Goal: Task Accomplishment & Management: Complete application form

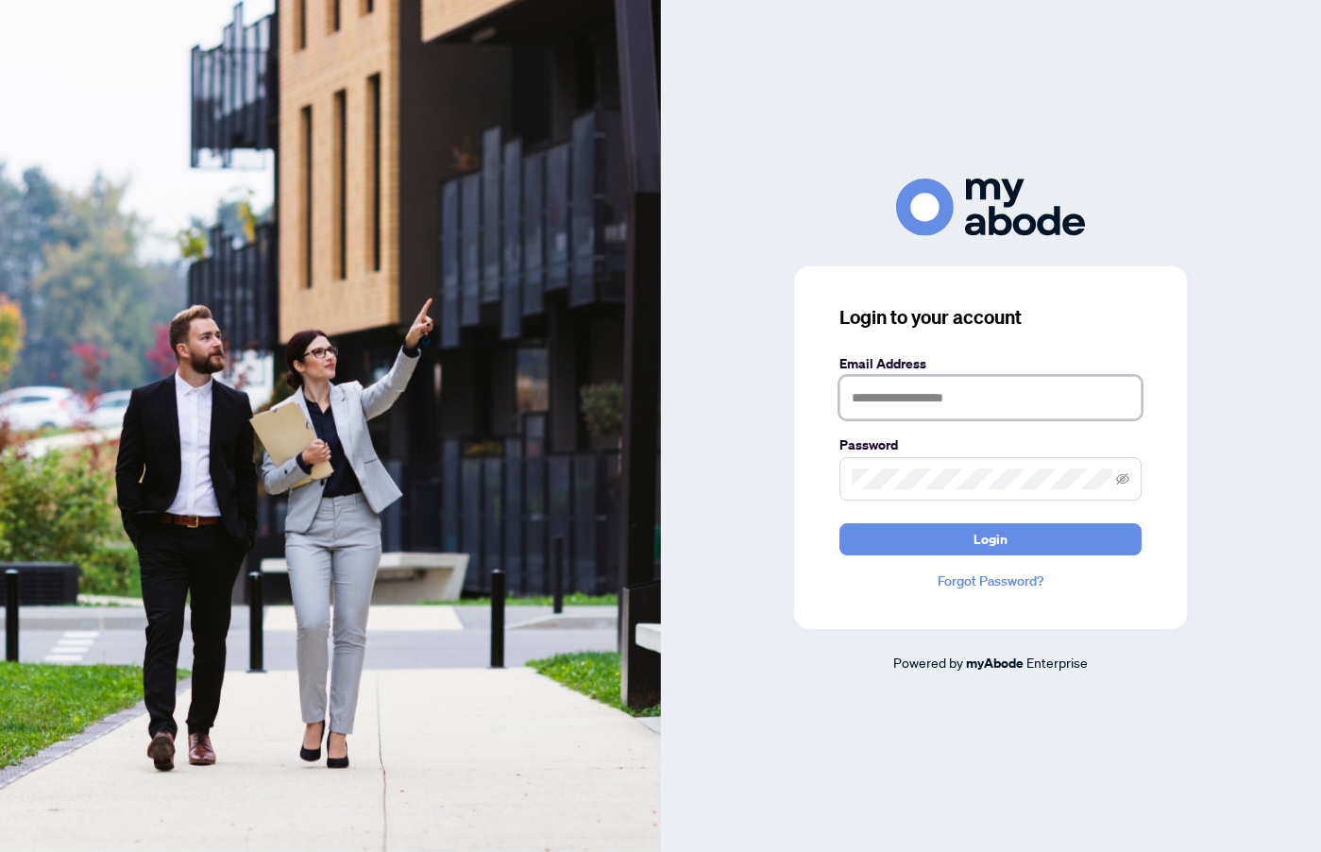
click at [1017, 398] on input "text" at bounding box center [990, 397] width 302 height 43
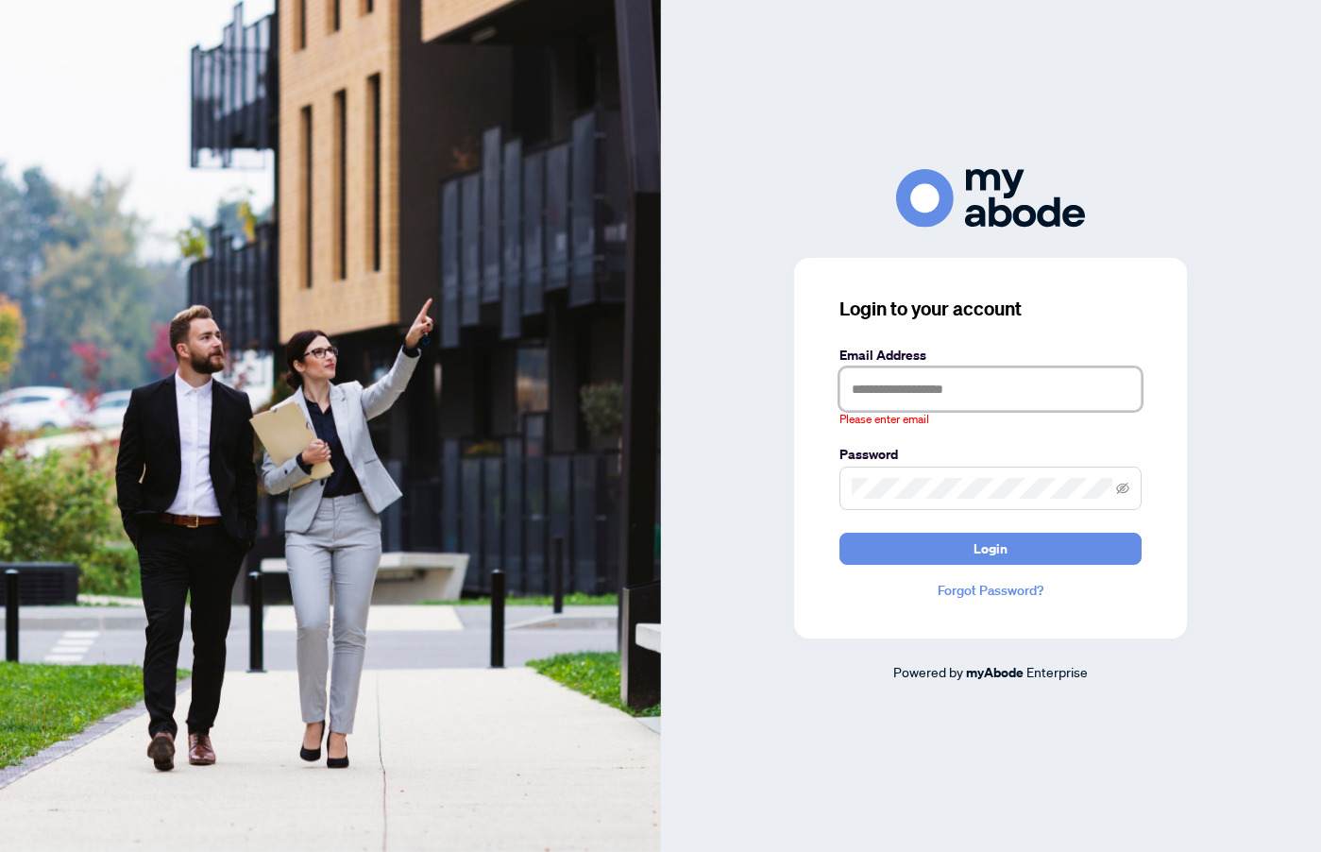
type input "**********"
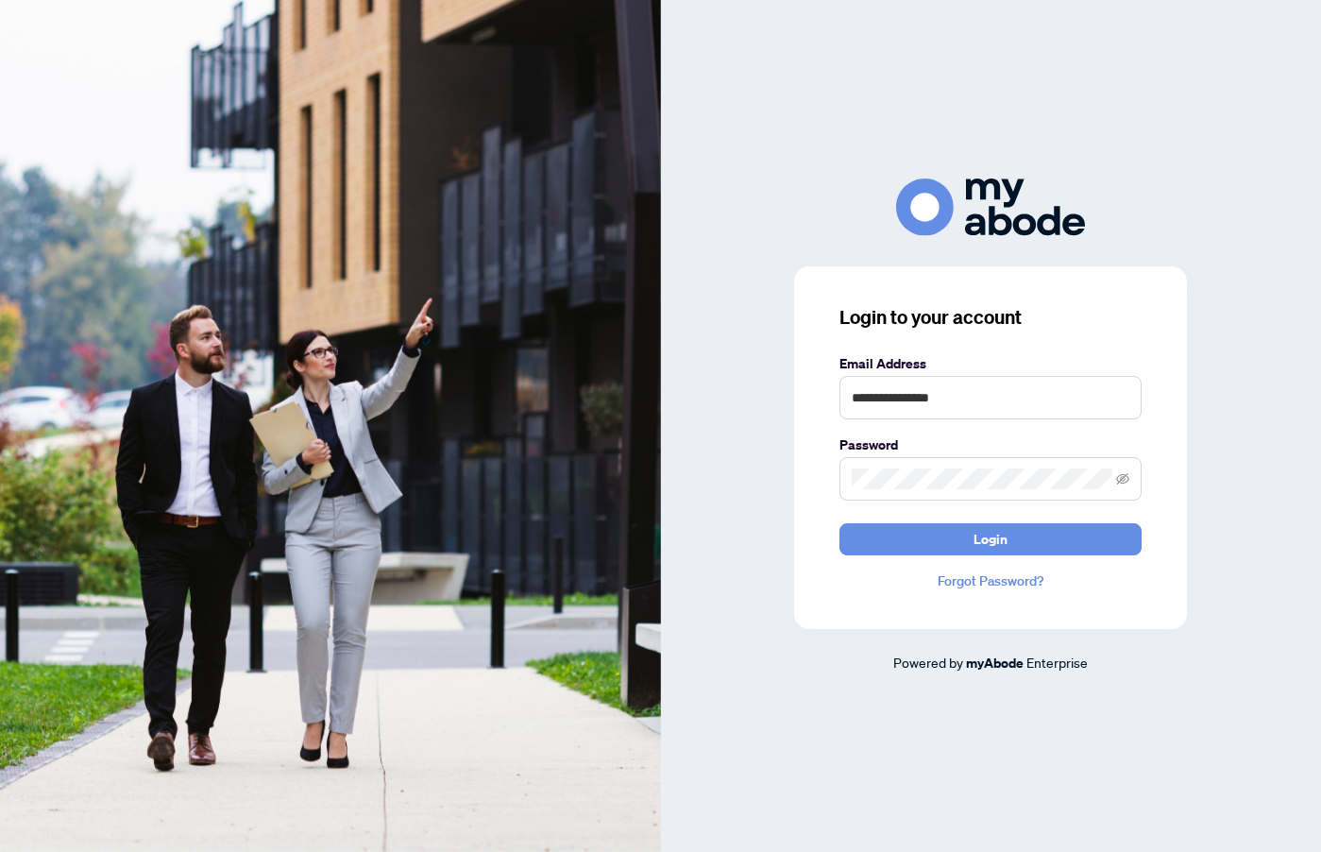
click at [930, 538] on button "Login" at bounding box center [990, 539] width 302 height 32
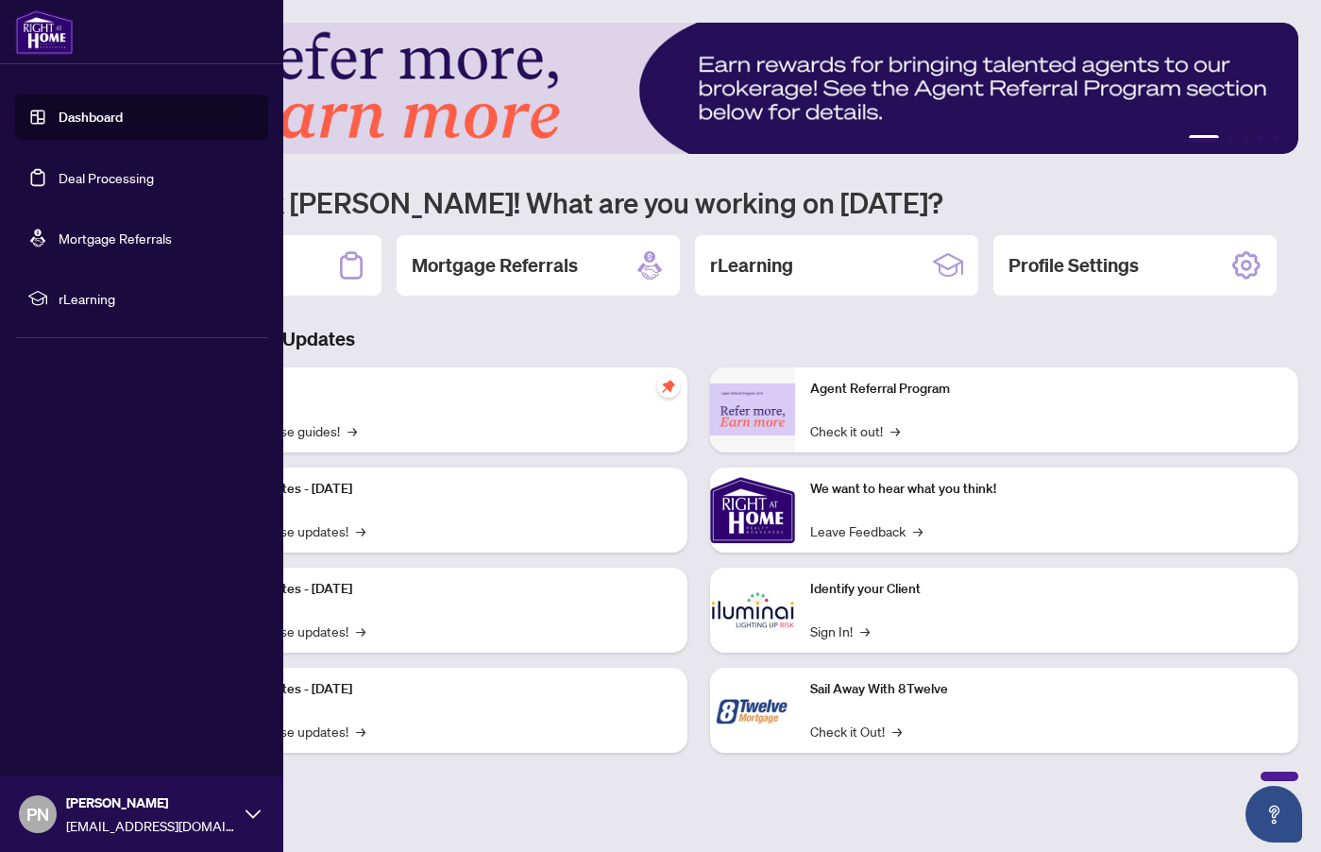
click at [76, 178] on link "Deal Processing" at bounding box center [106, 177] width 95 height 17
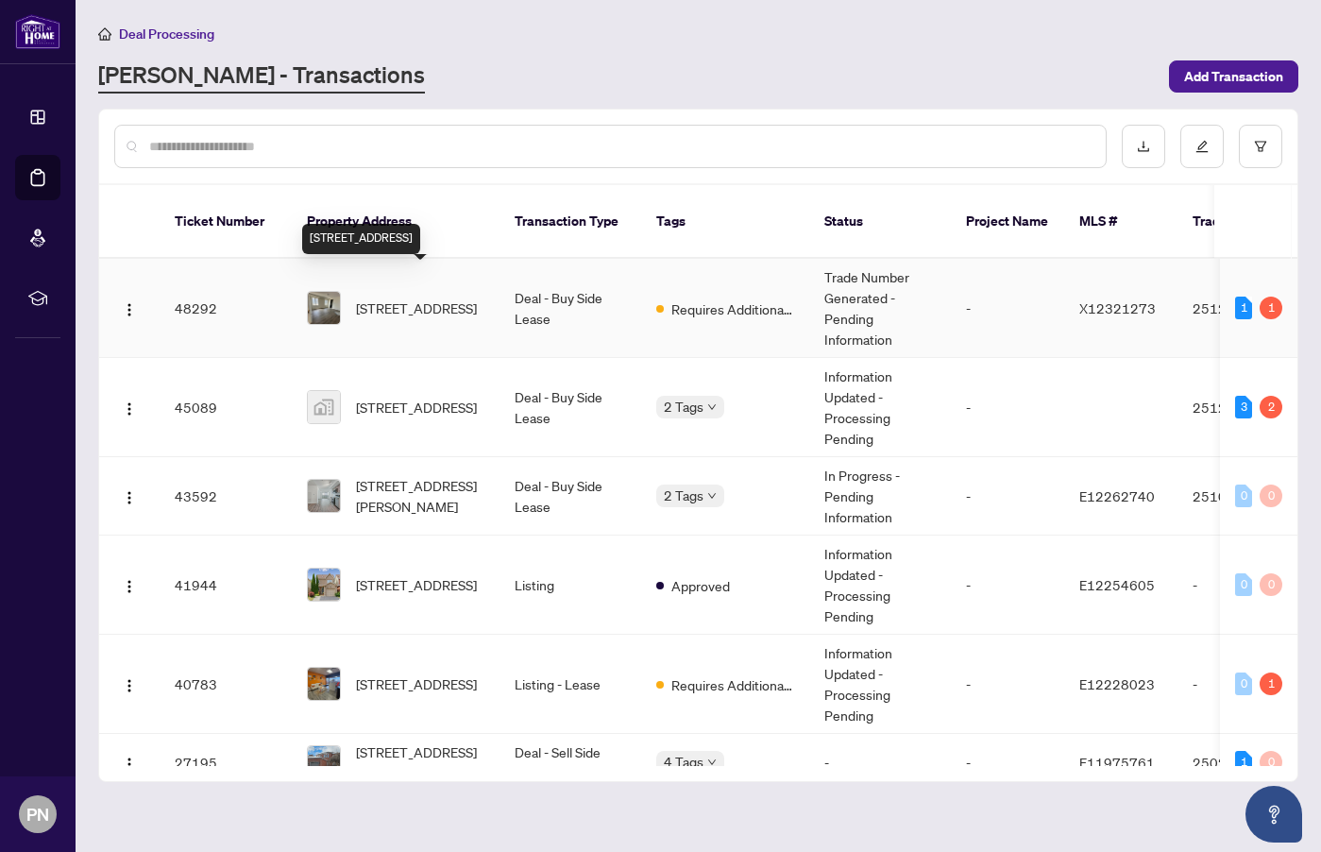
click at [408, 297] on span "[STREET_ADDRESS]" at bounding box center [416, 307] width 121 height 21
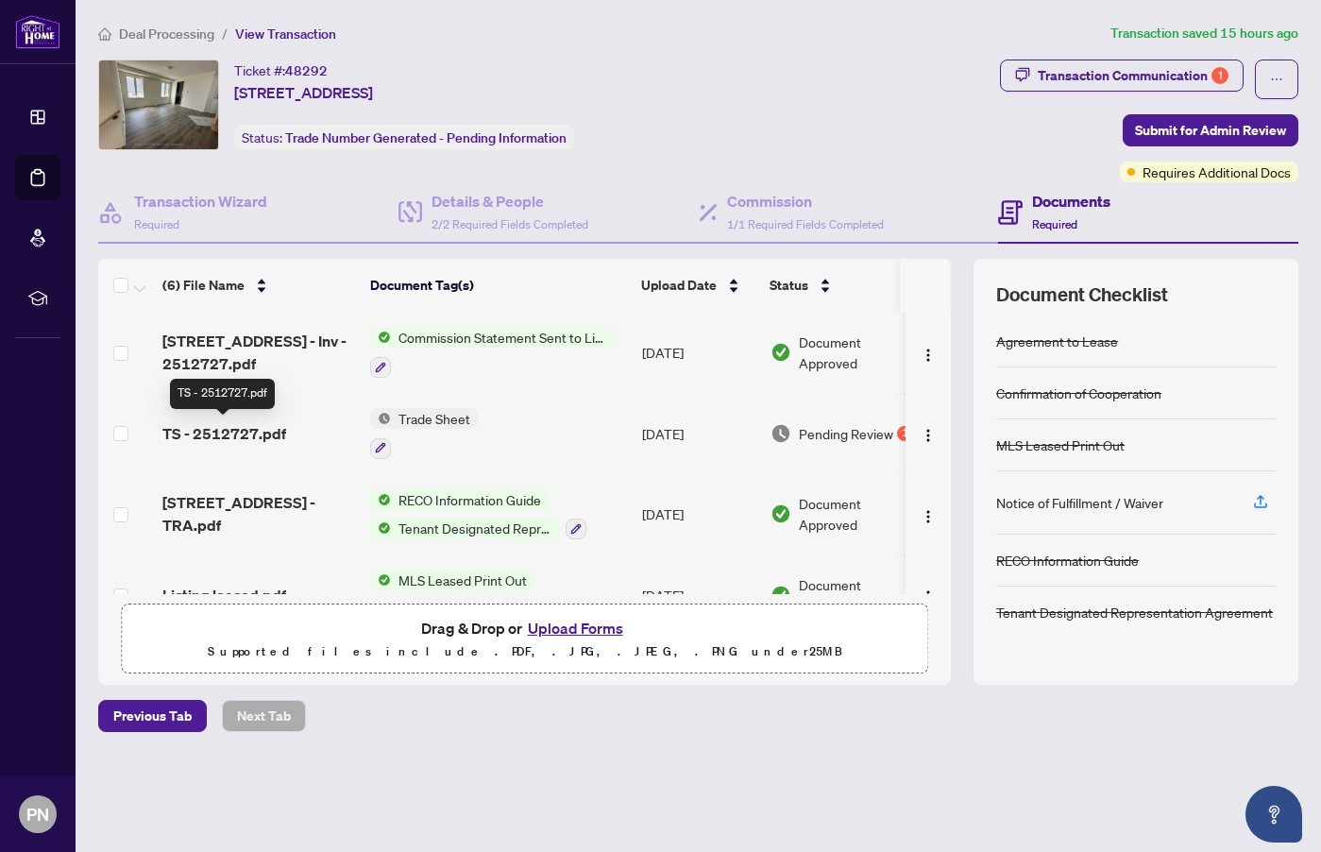
click at [241, 438] on span "TS - 2512727.pdf" at bounding box center [224, 433] width 124 height 23
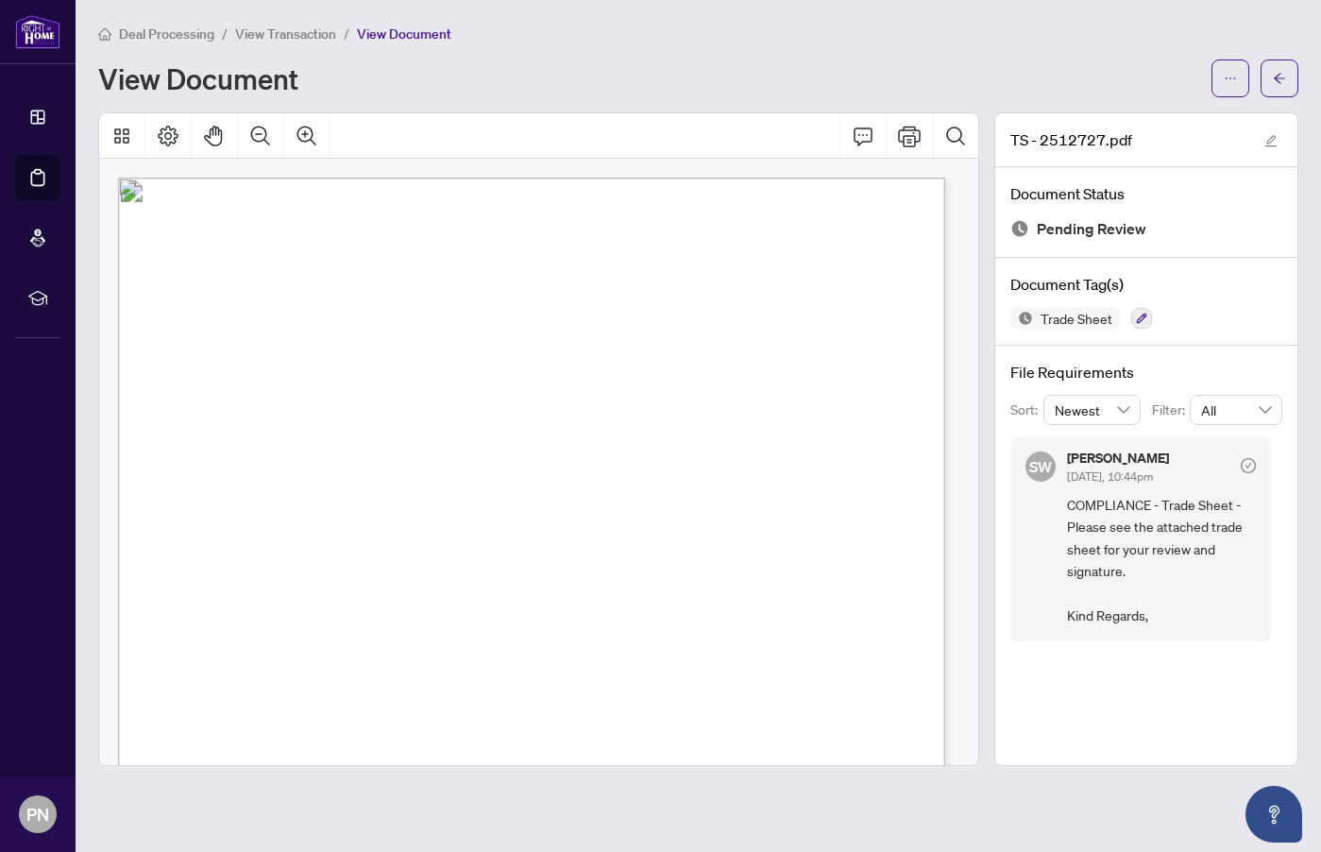
click at [300, 40] on span "View Transaction" at bounding box center [285, 33] width 101 height 17
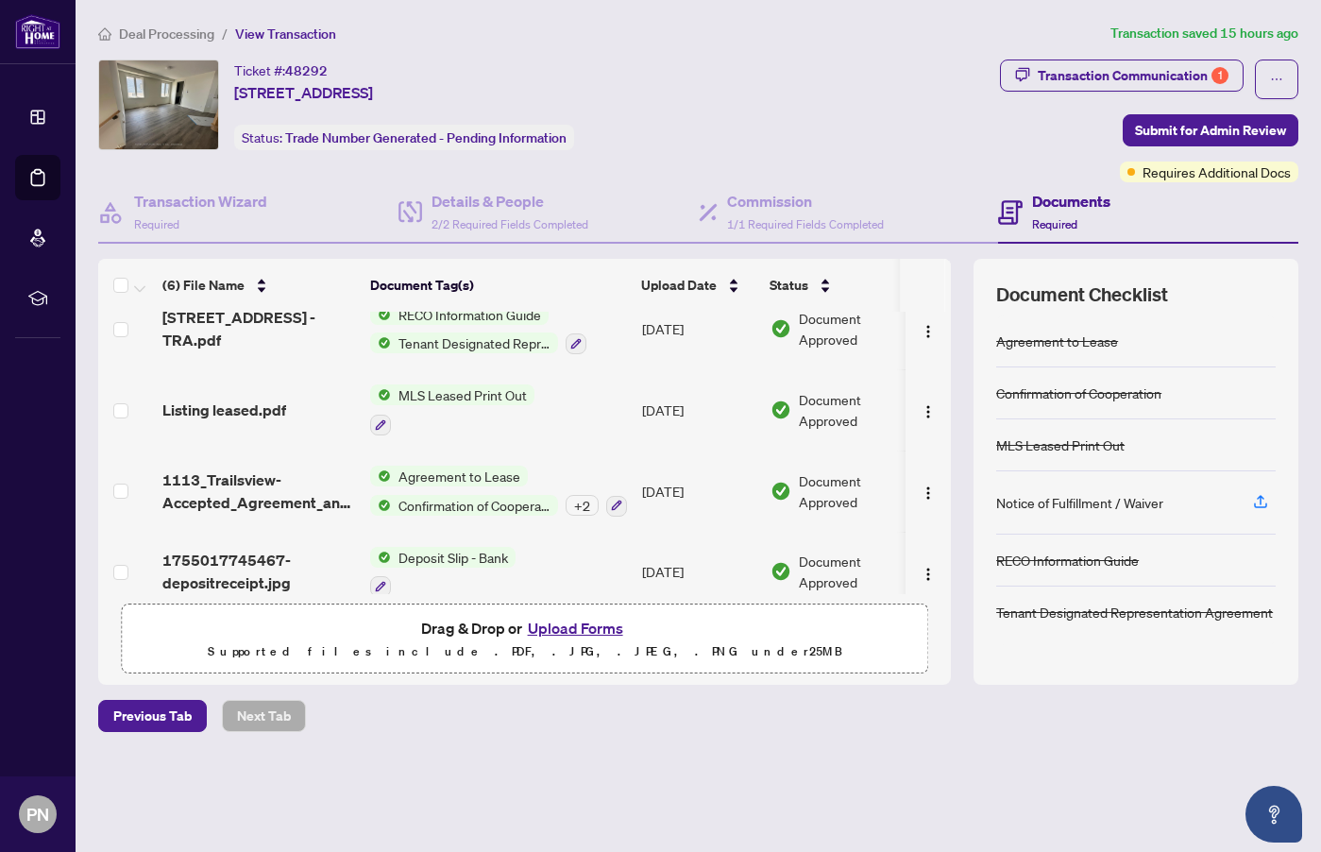
scroll to position [186, 0]
click at [149, 34] on span "Deal Processing" at bounding box center [166, 33] width 95 height 17
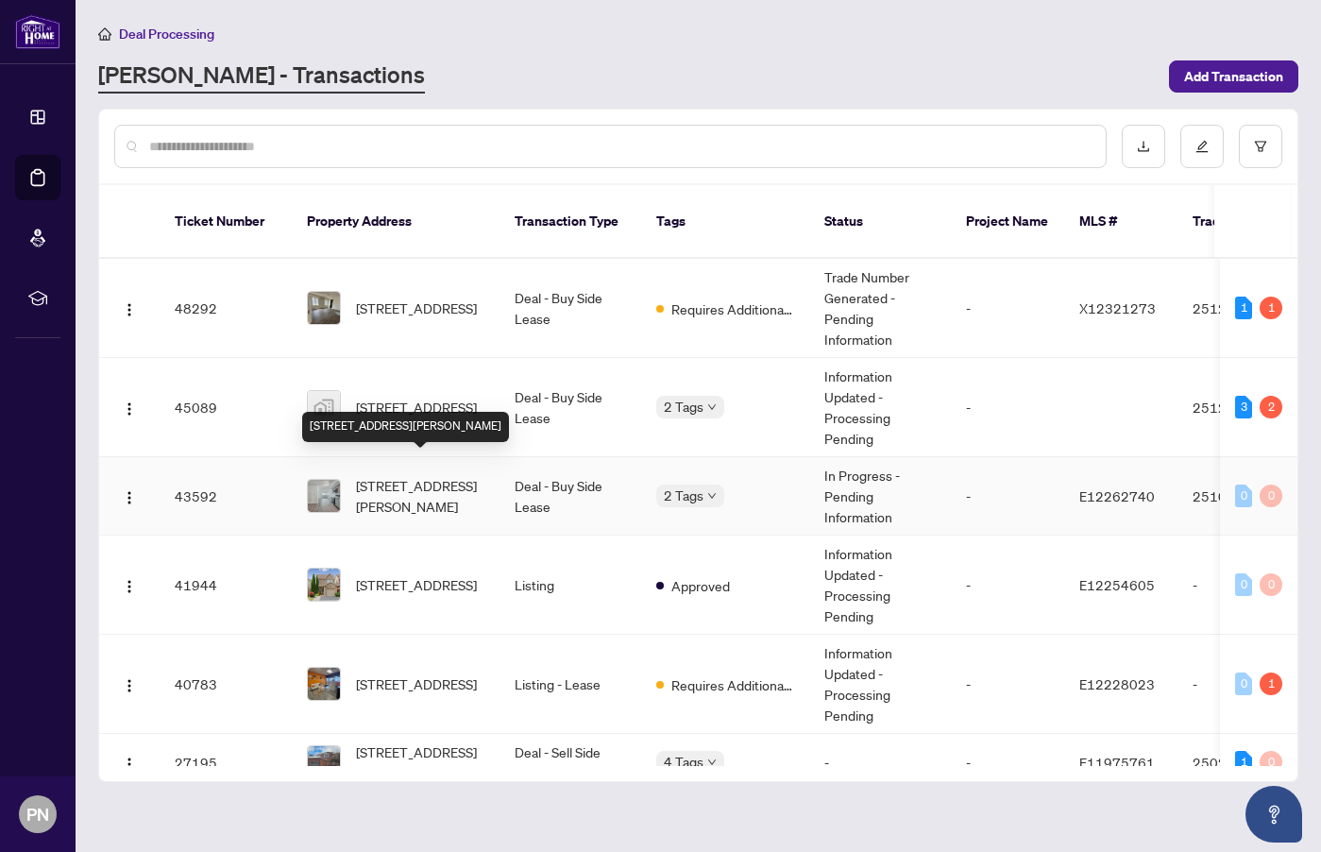
click at [392, 480] on span "[STREET_ADDRESS][PERSON_NAME]" at bounding box center [420, 496] width 128 height 42
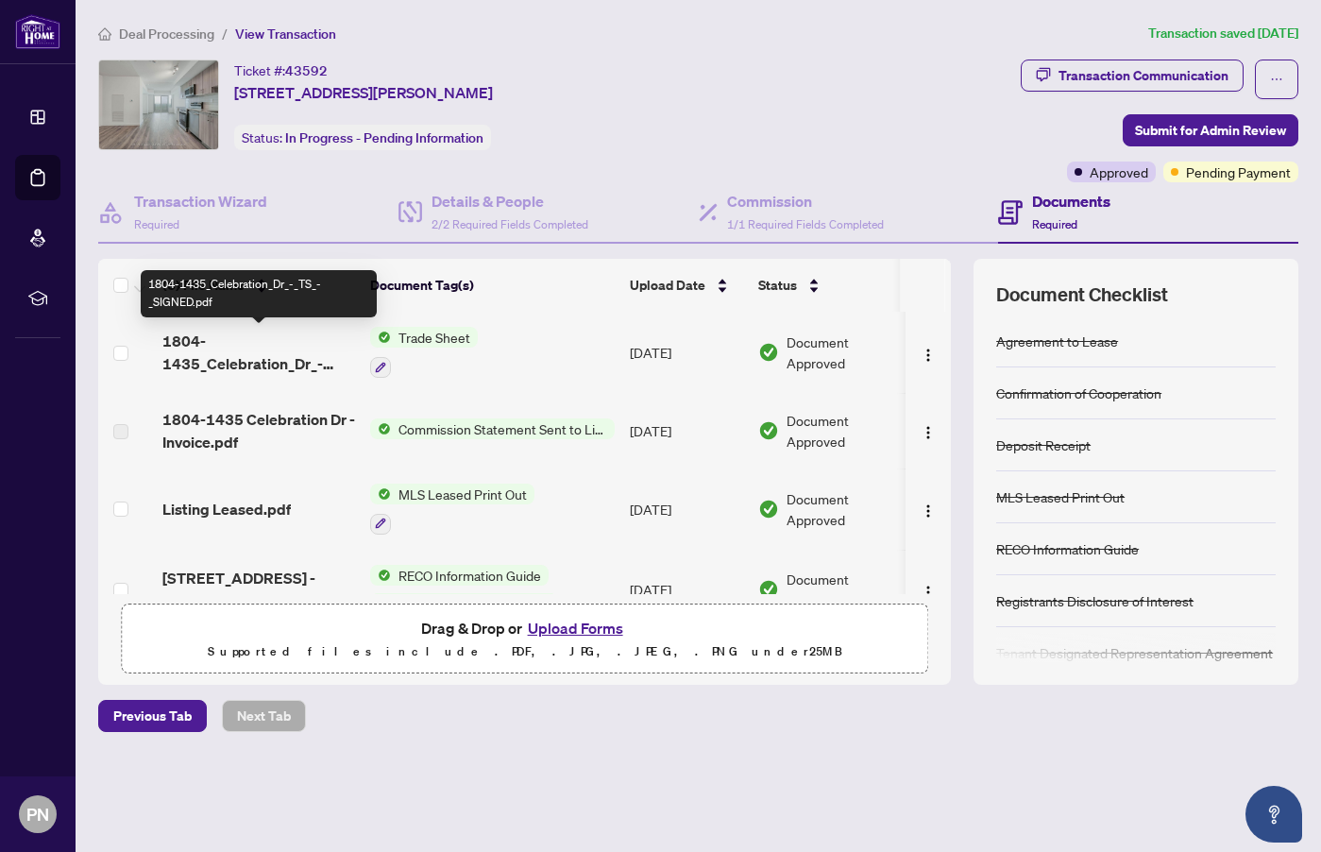
click at [228, 349] on span "1804-1435_Celebration_Dr_-_TS_-_SIGNED.pdf" at bounding box center [258, 352] width 193 height 45
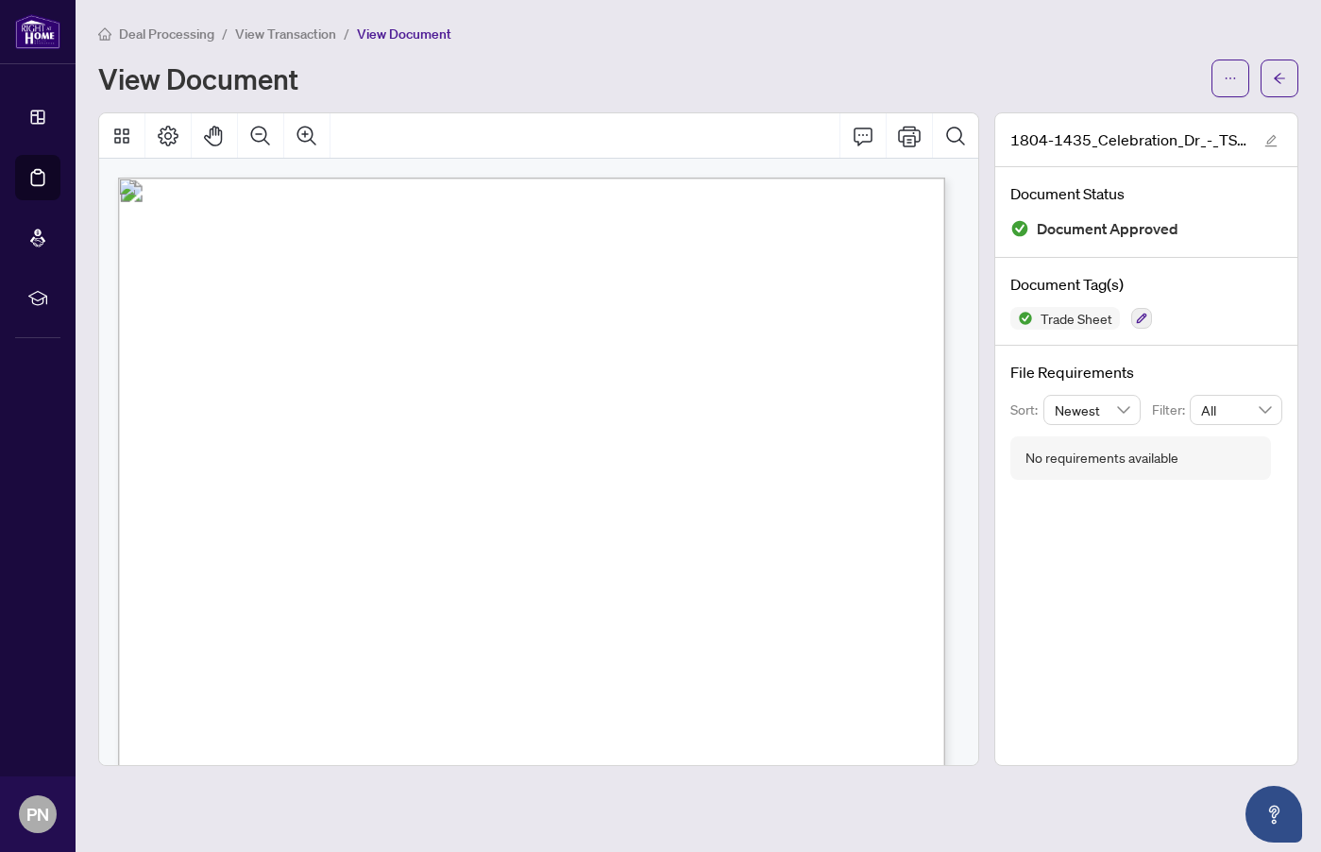
click at [150, 33] on span "Deal Processing" at bounding box center [166, 33] width 95 height 17
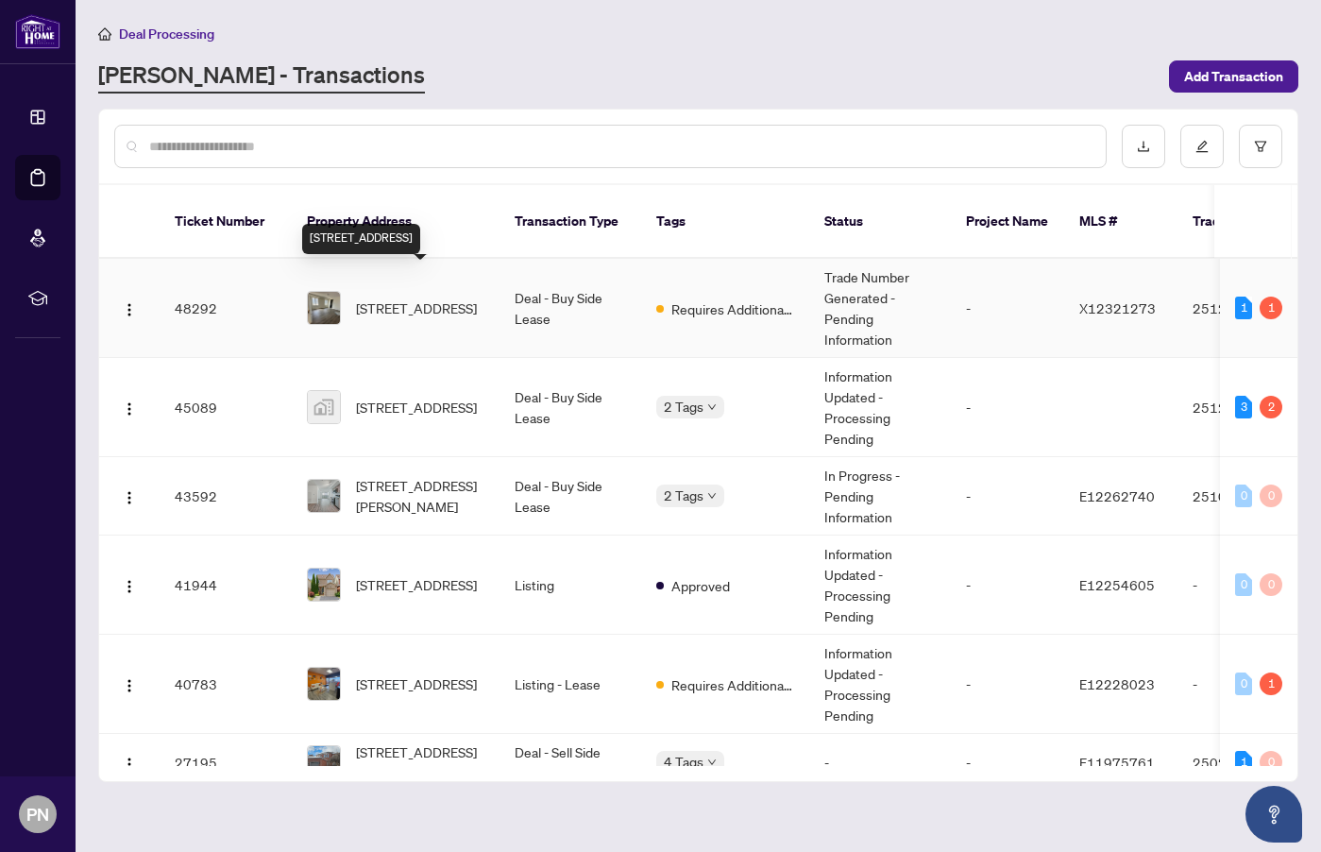
click at [392, 297] on span "[STREET_ADDRESS]" at bounding box center [416, 307] width 121 height 21
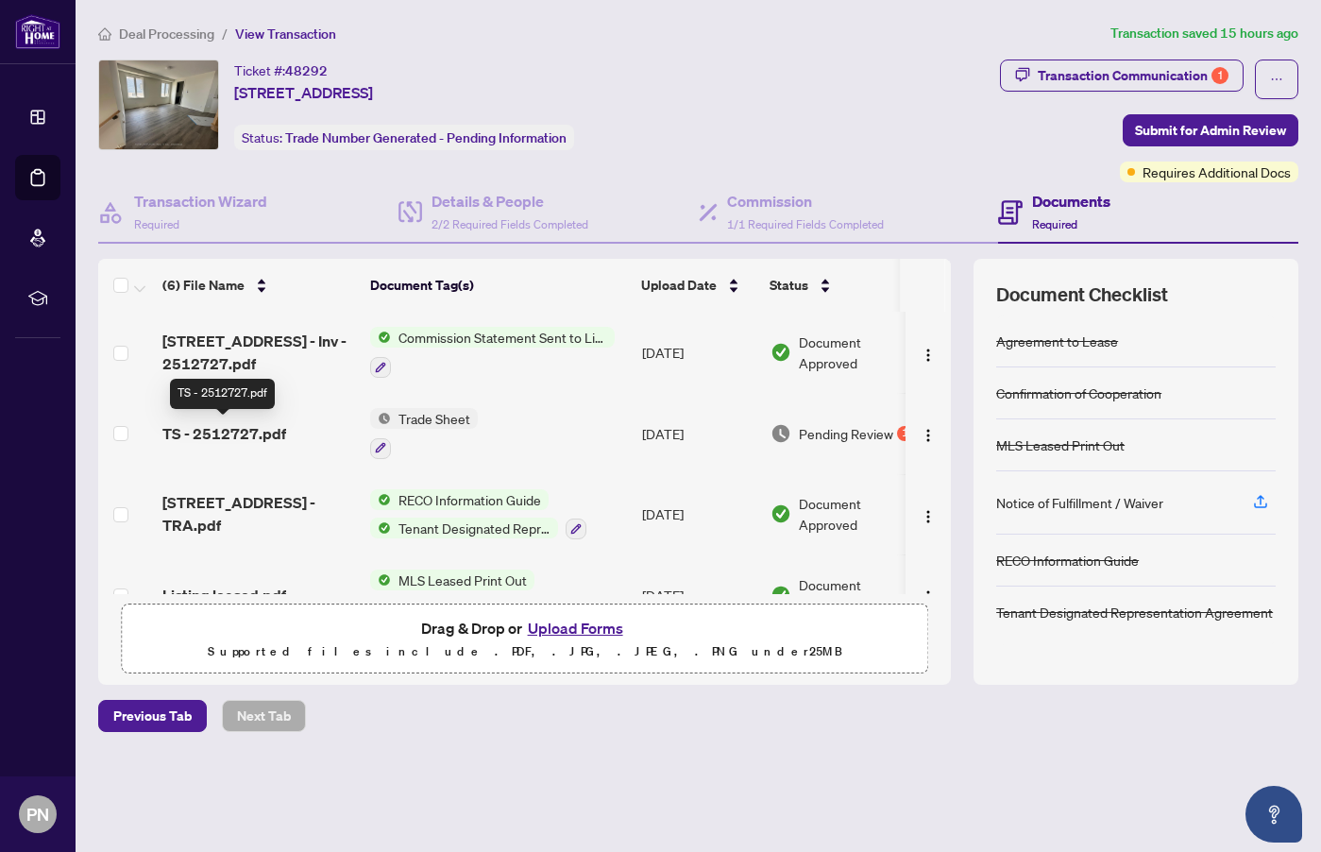
click at [230, 431] on span "TS - 2512727.pdf" at bounding box center [224, 433] width 124 height 23
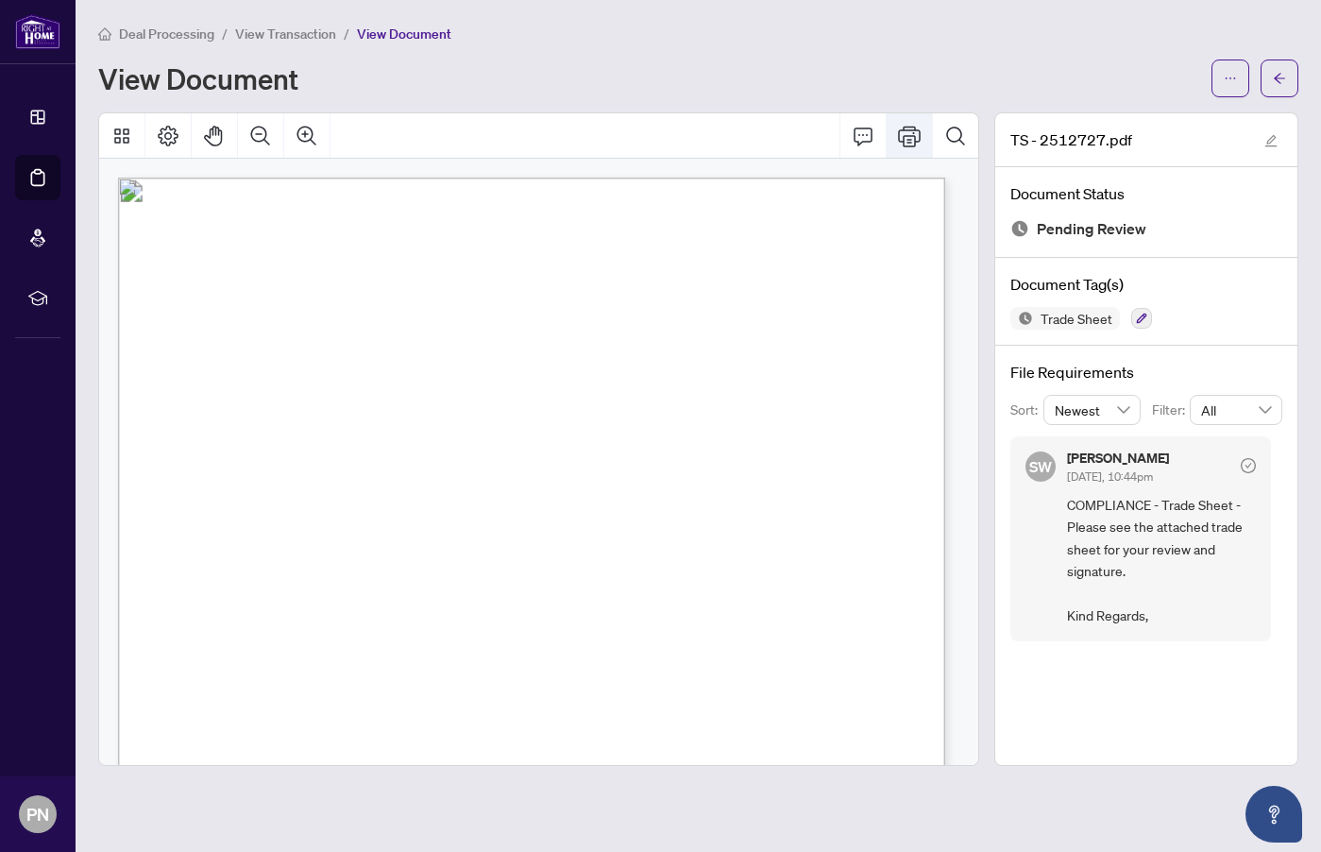
click at [899, 136] on button "Print" at bounding box center [909, 135] width 45 height 45
click at [270, 33] on span "View Transaction" at bounding box center [285, 33] width 101 height 17
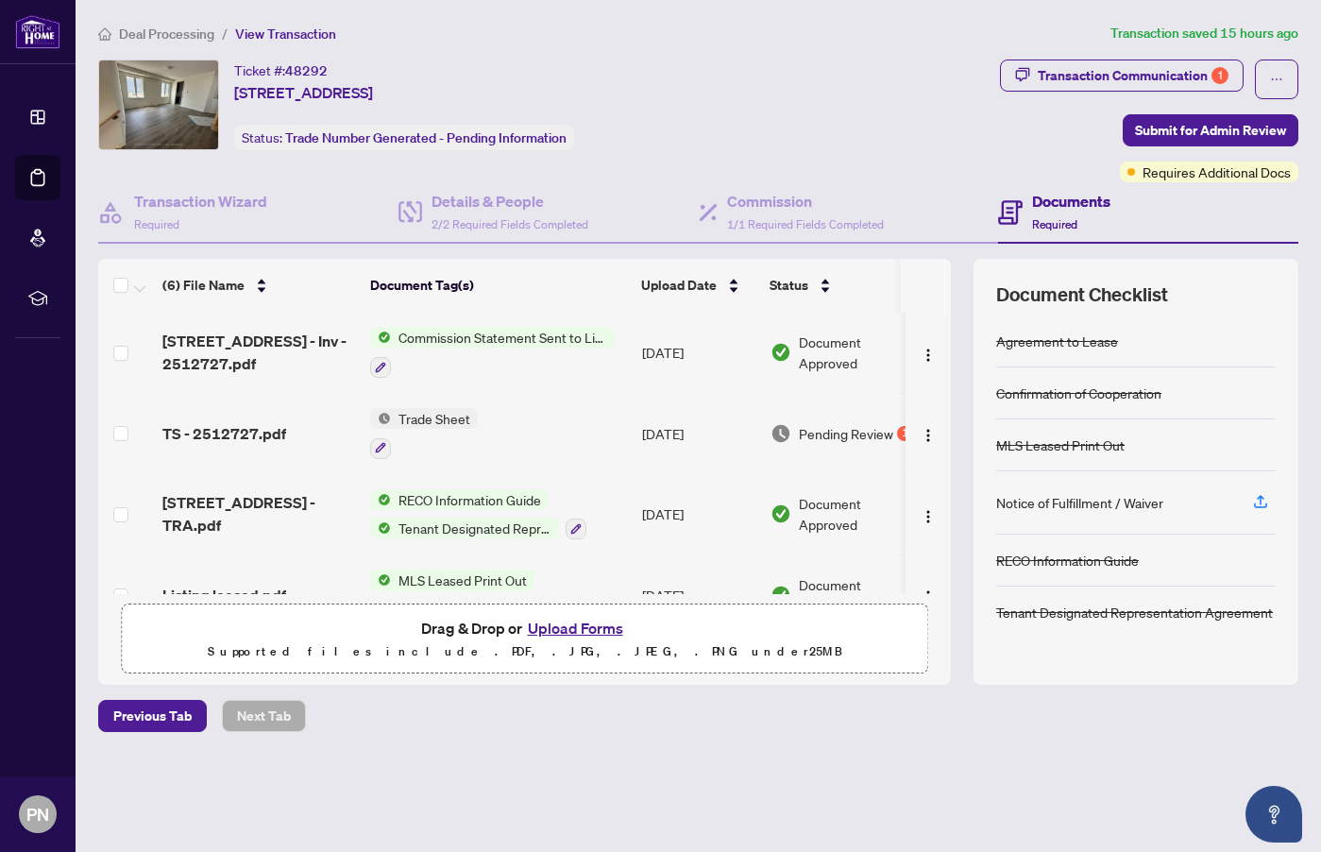
click at [574, 629] on button "Upload Forms" at bounding box center [575, 628] width 107 height 25
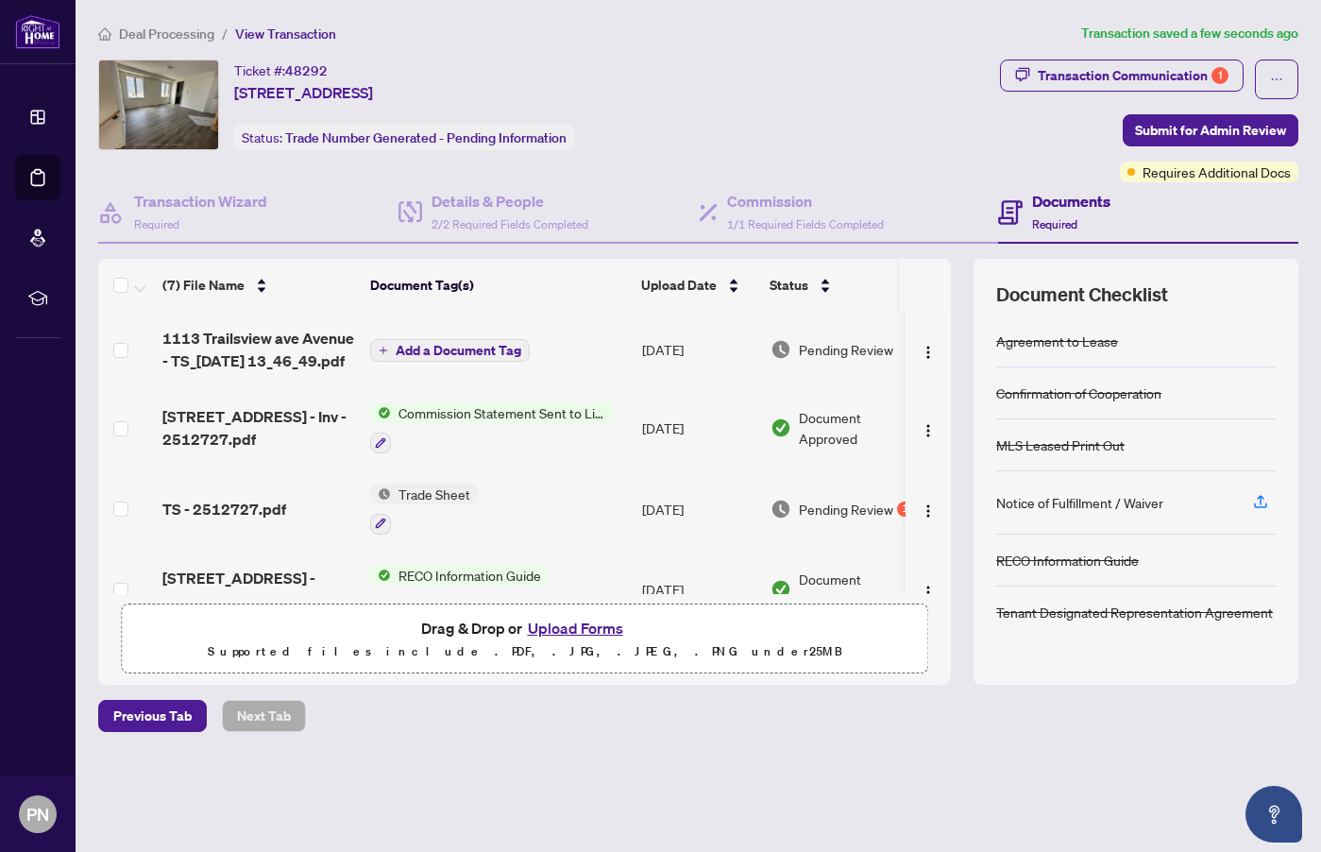
click at [476, 349] on span "Add a Document Tag" at bounding box center [459, 350] width 126 height 13
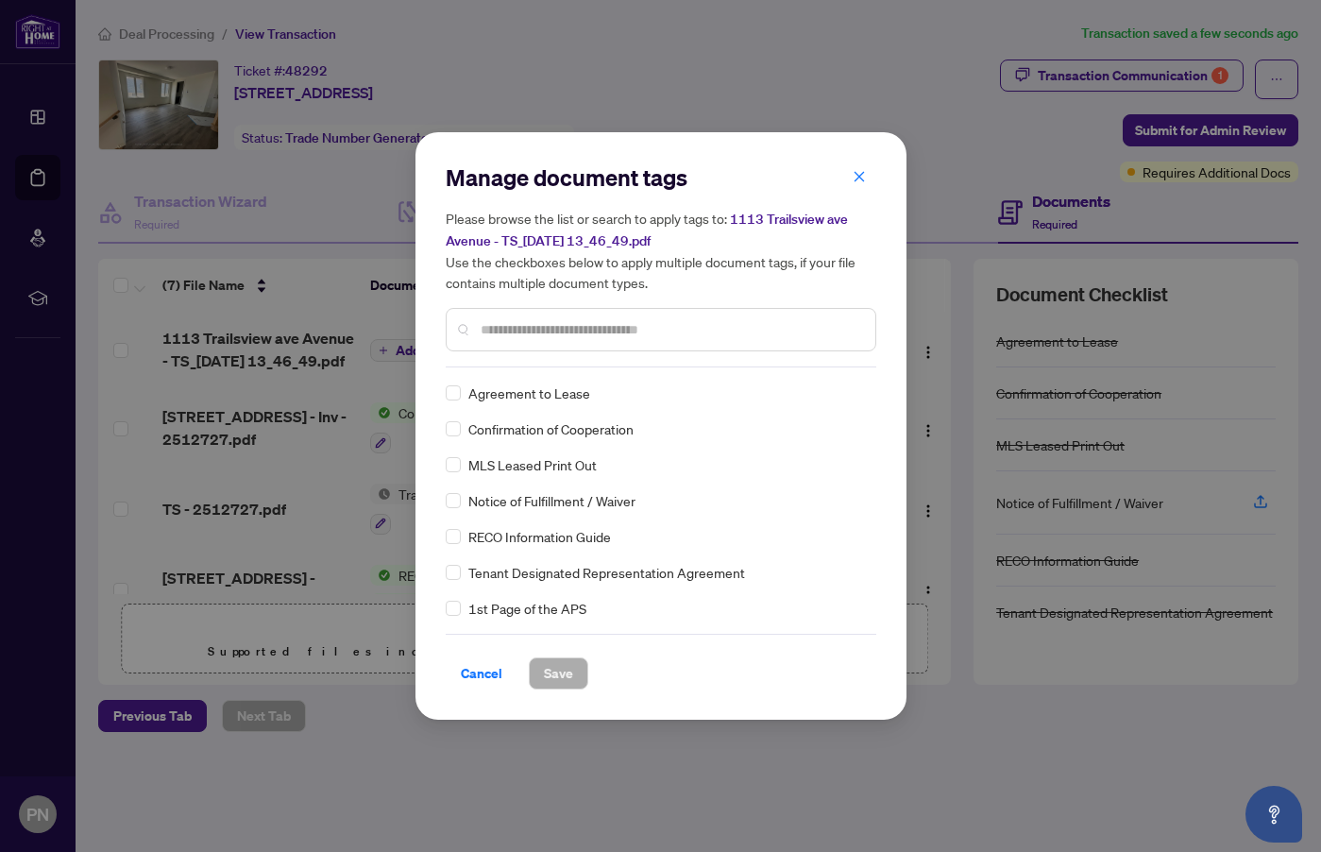
click at [560, 321] on input "text" at bounding box center [671, 329] width 380 height 21
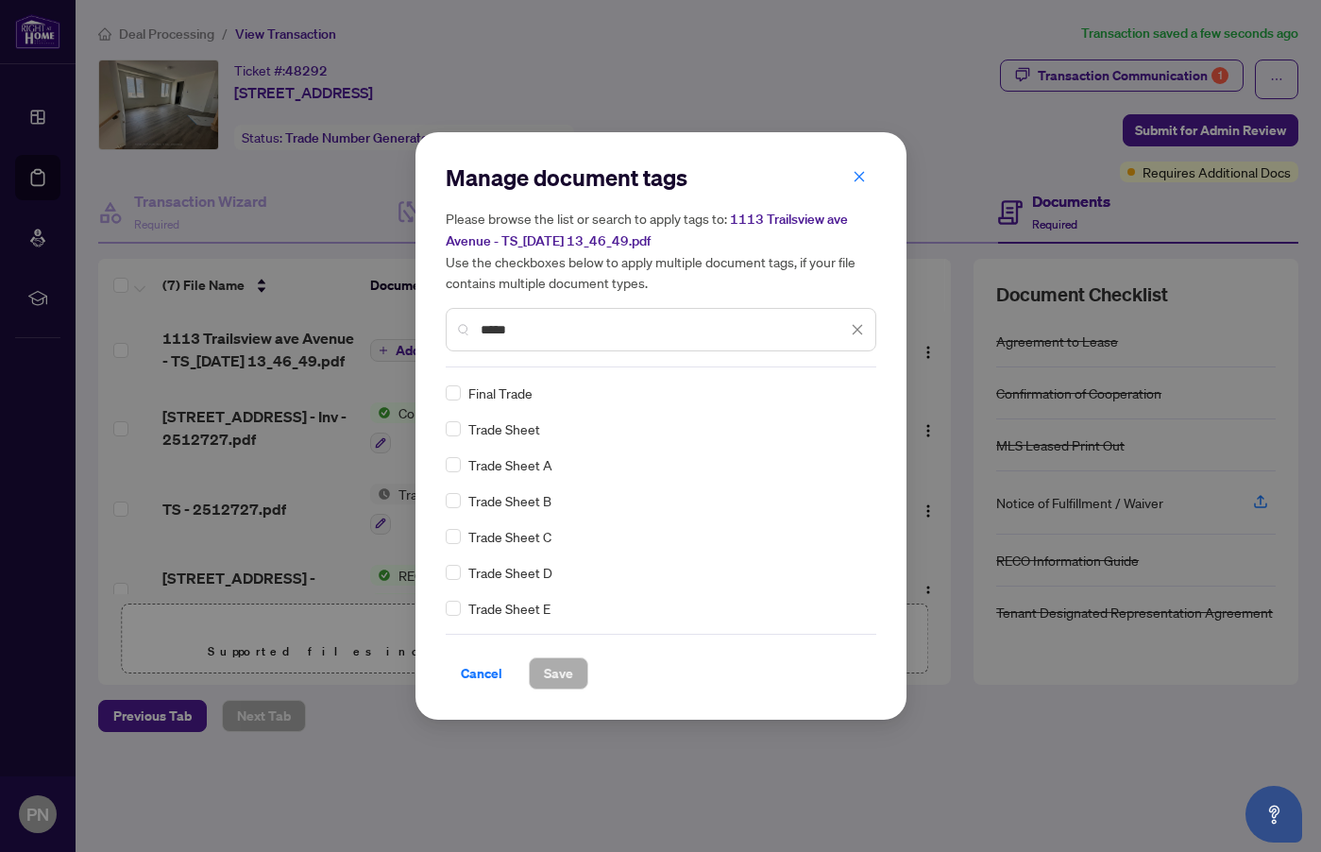
type input "*****"
click at [561, 670] on span "Save" at bounding box center [558, 673] width 29 height 30
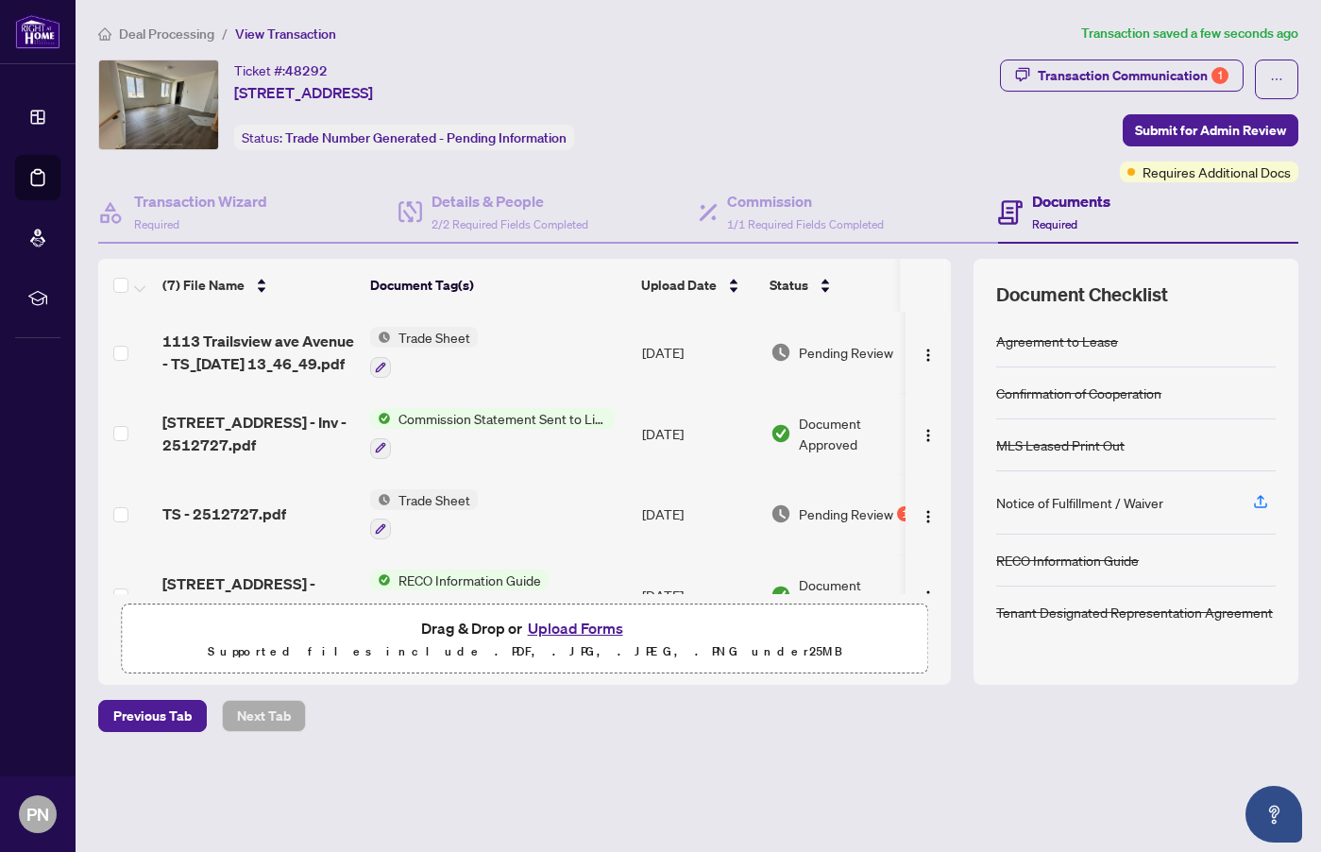
click at [1139, 71] on div "Transaction Communication 1" at bounding box center [1133, 75] width 191 height 30
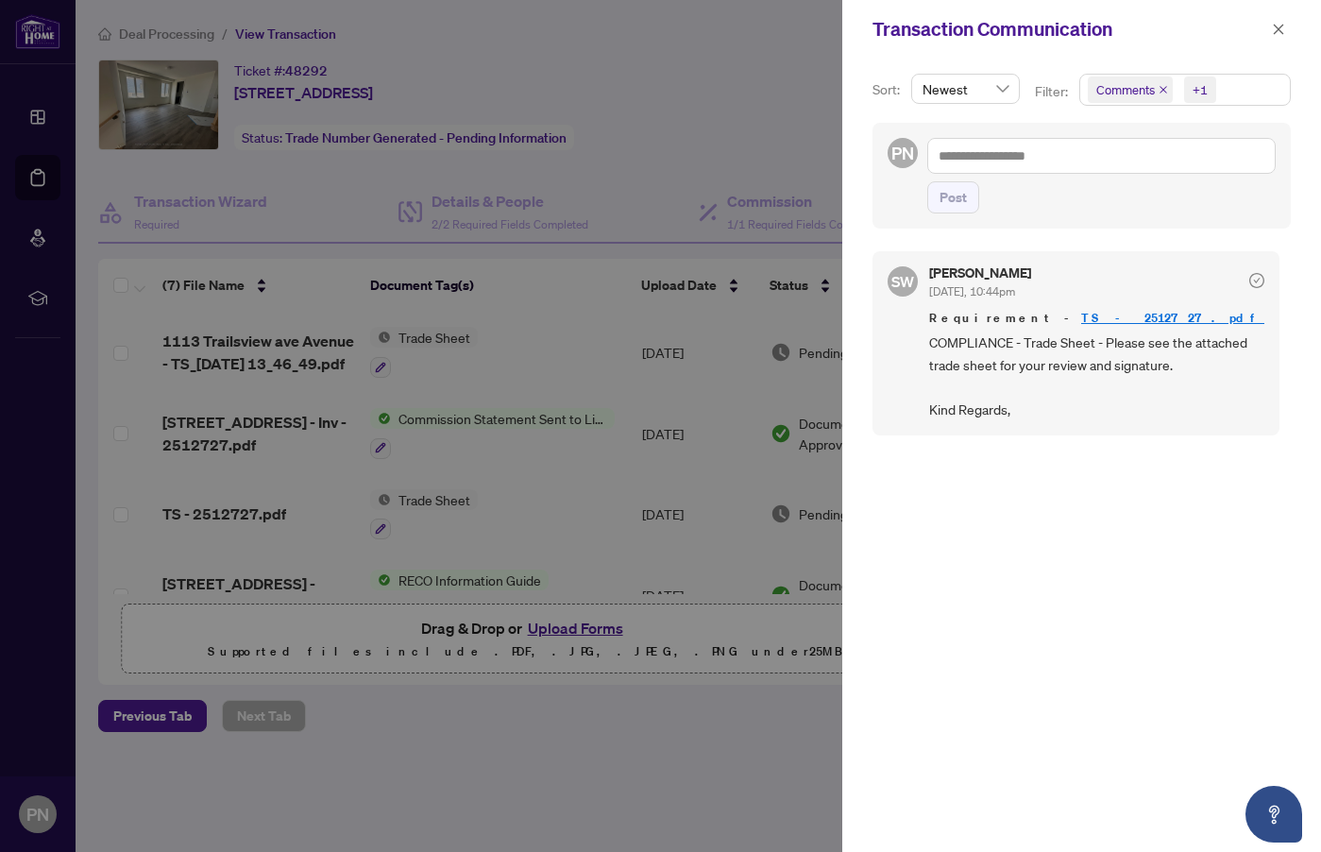
click at [1276, 31] on icon "close" at bounding box center [1278, 29] width 13 height 13
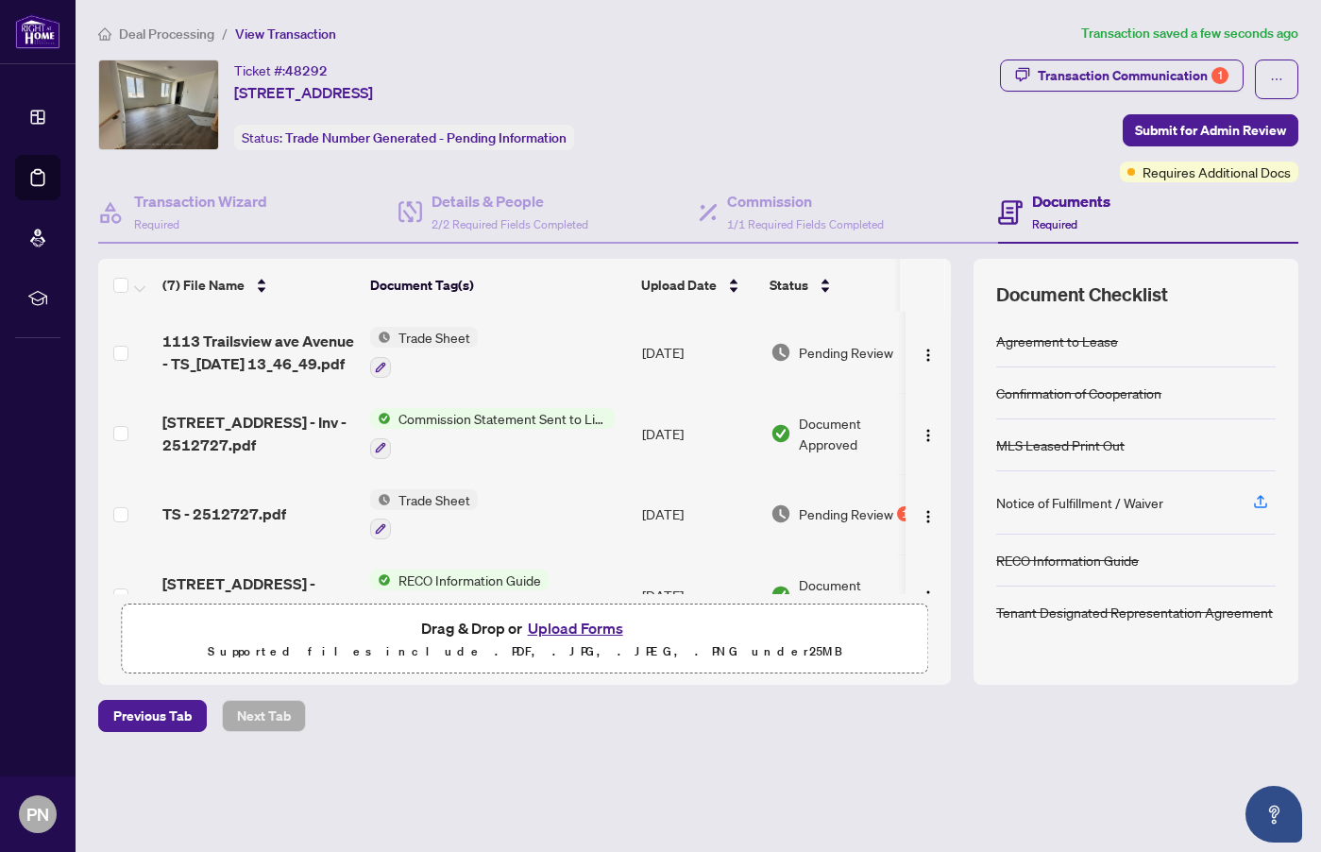
click at [1207, 128] on span "Submit for Admin Review" at bounding box center [1210, 130] width 151 height 30
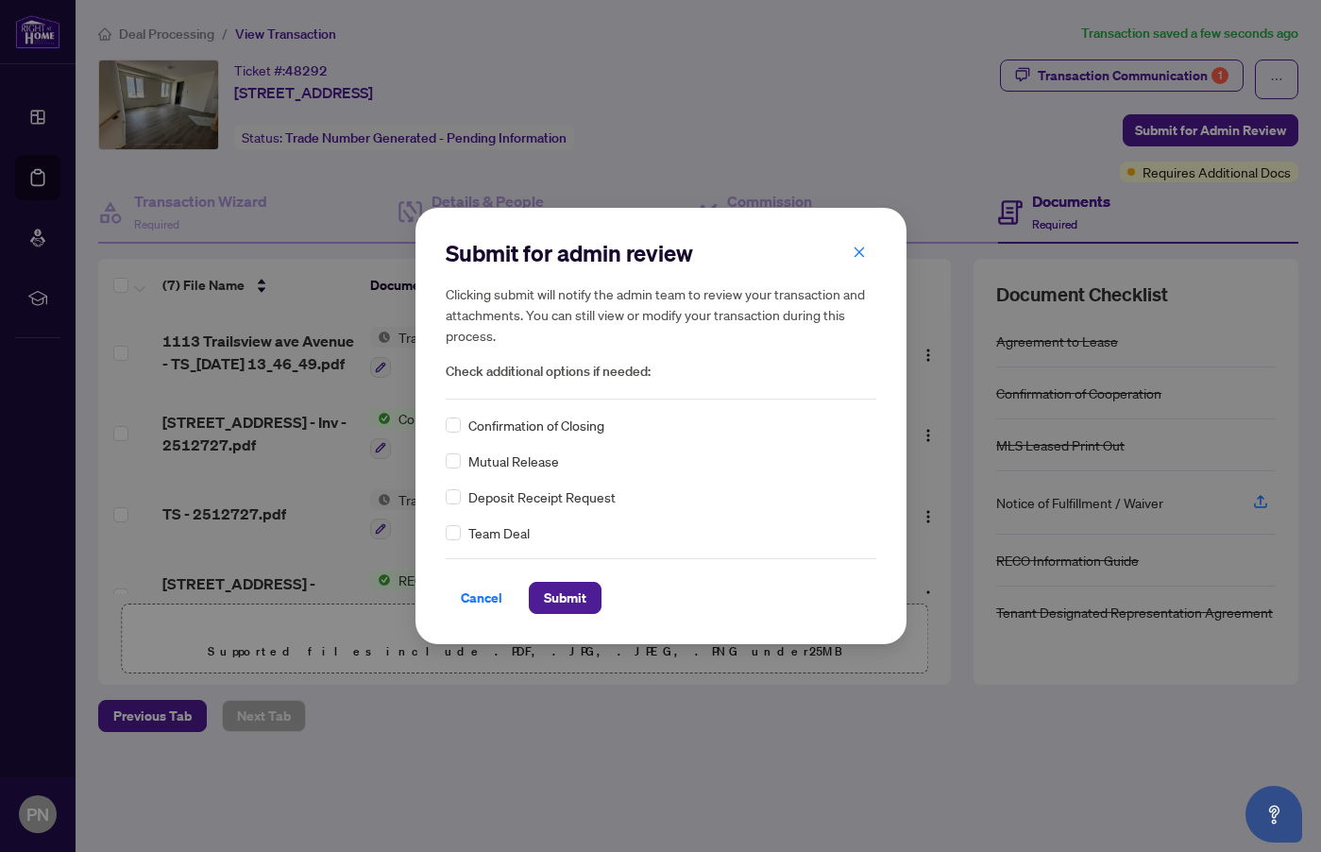
click at [561, 598] on span "Submit" at bounding box center [565, 598] width 42 height 30
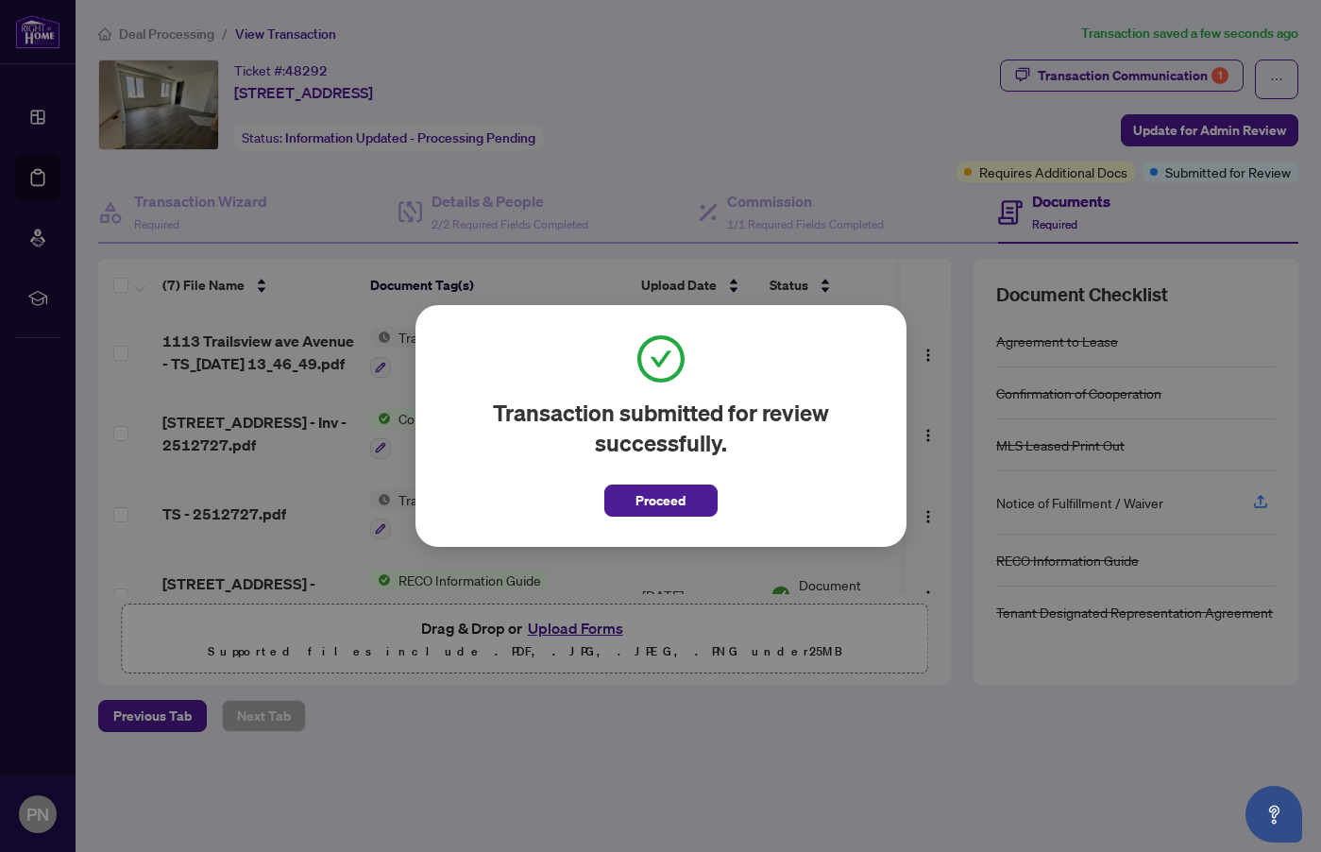
click at [679, 508] on span "Proceed" at bounding box center [660, 500] width 50 height 30
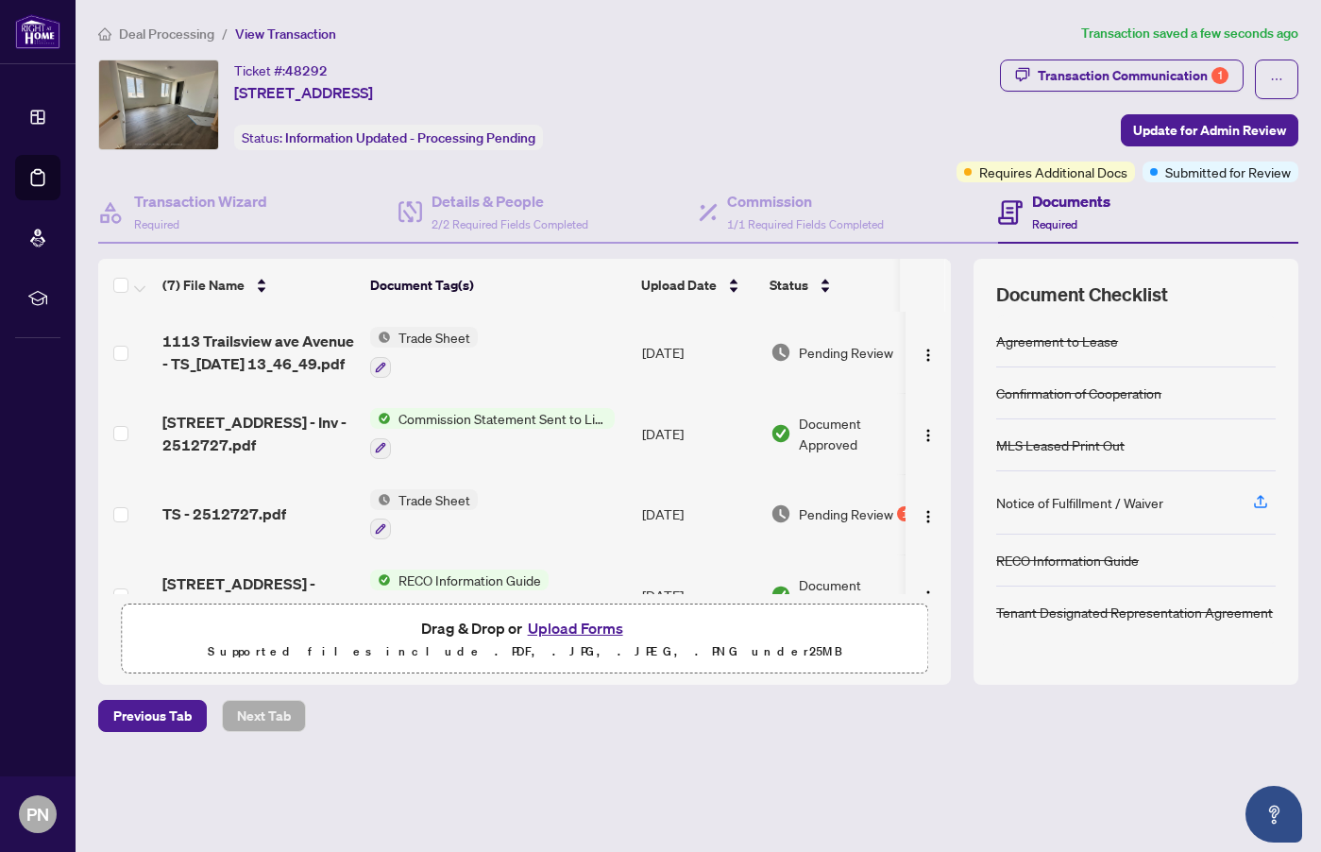
click at [168, 32] on span "Deal Processing" at bounding box center [166, 33] width 95 height 17
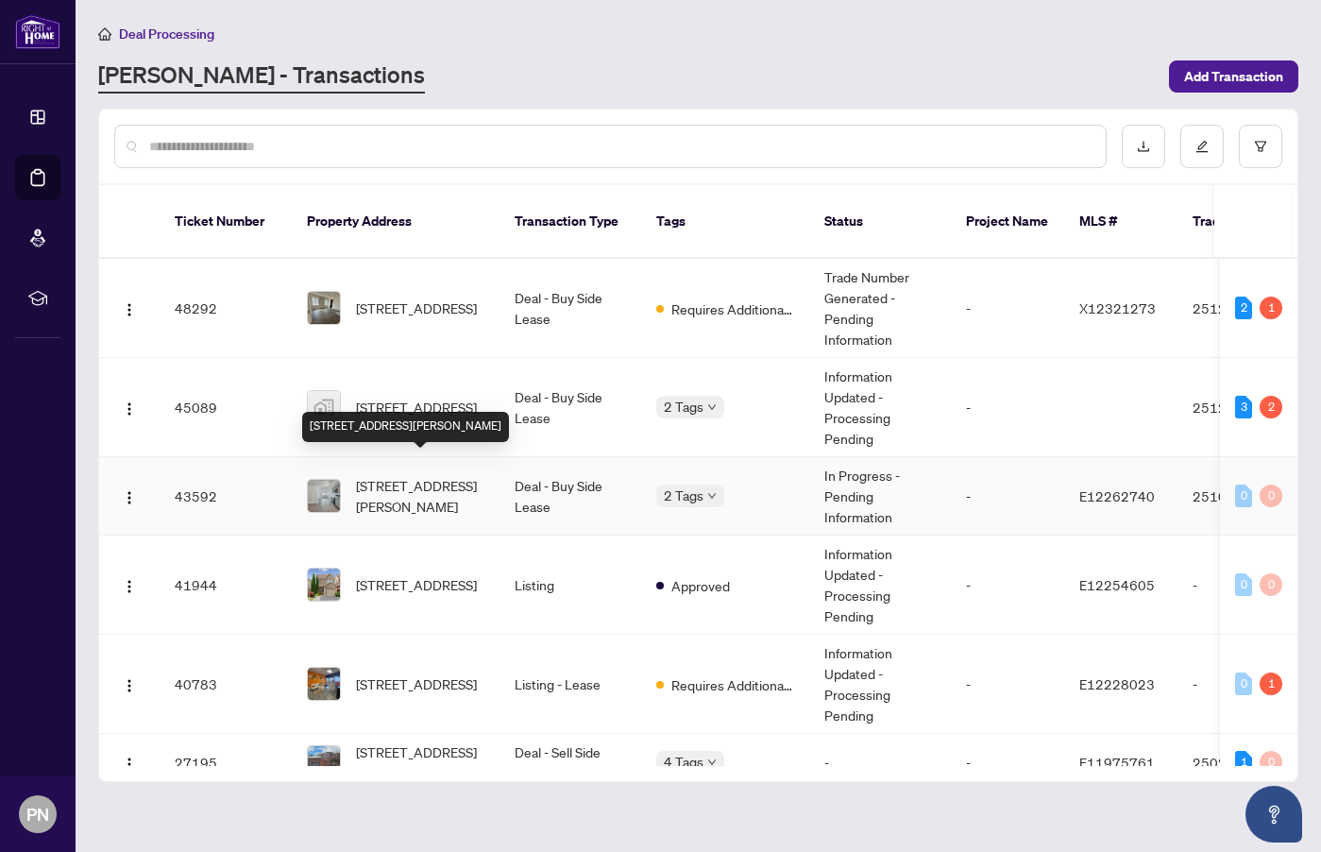
click at [391, 475] on span "[STREET_ADDRESS][PERSON_NAME]" at bounding box center [420, 496] width 128 height 42
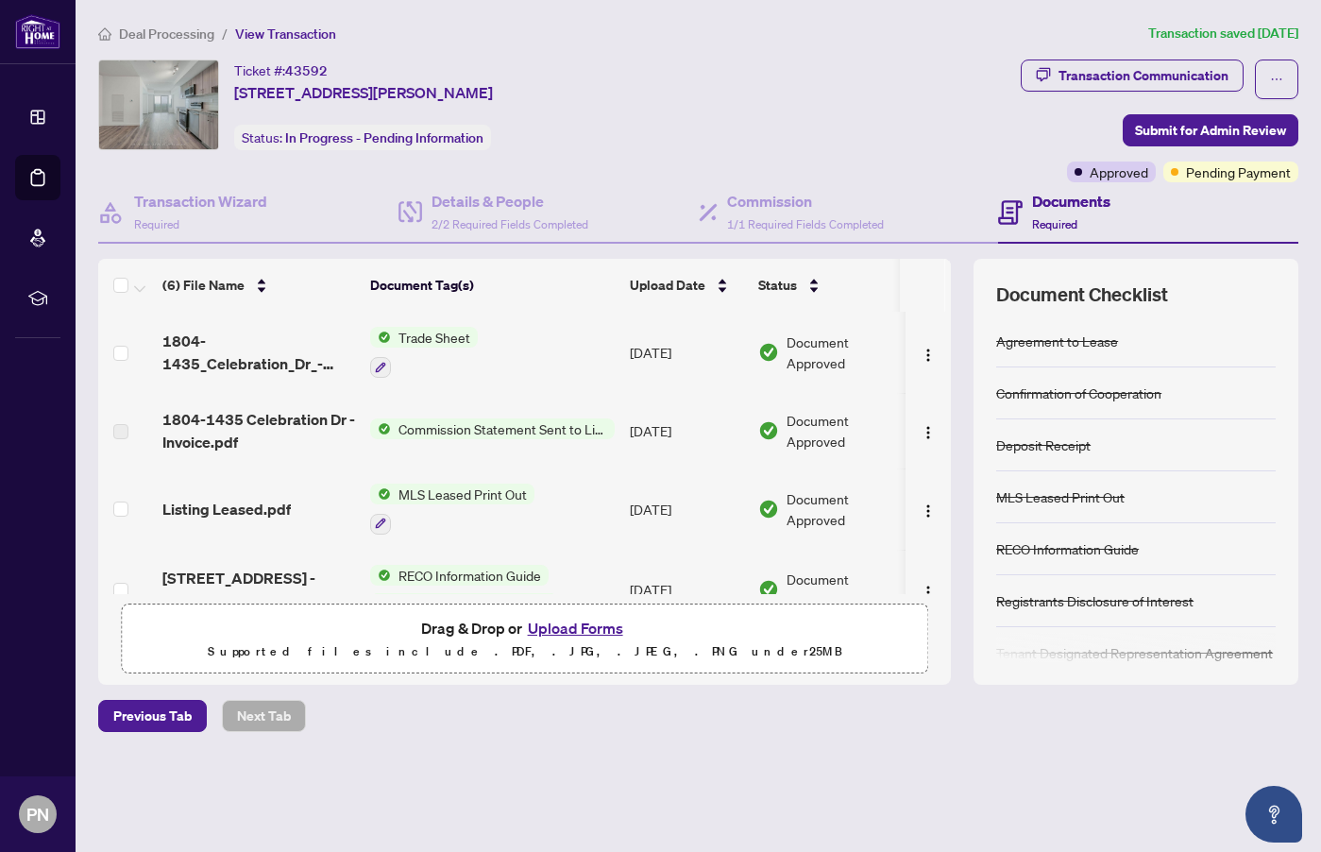
click at [155, 37] on span "Deal Processing" at bounding box center [166, 33] width 95 height 17
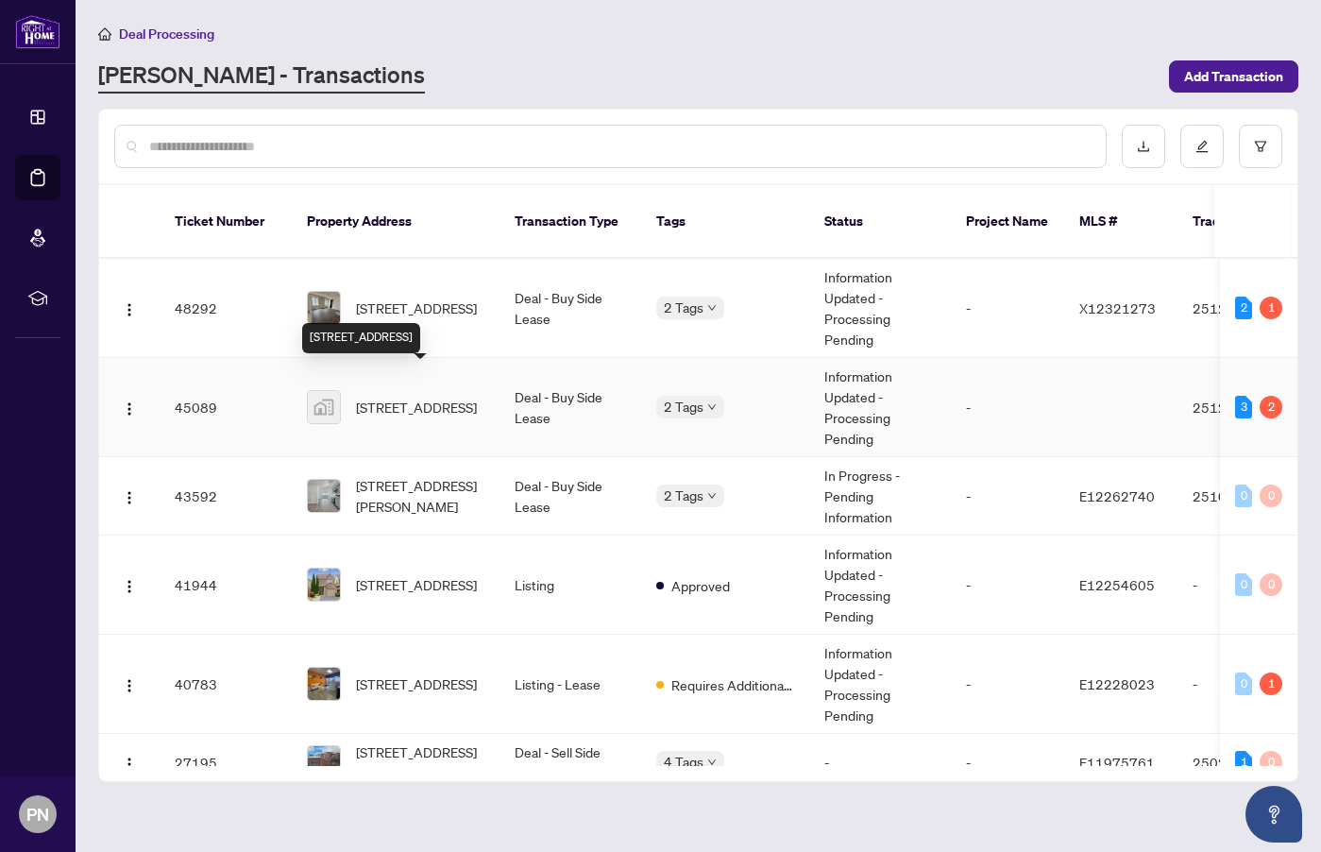
click at [408, 397] on span "[STREET_ADDRESS]" at bounding box center [416, 407] width 121 height 21
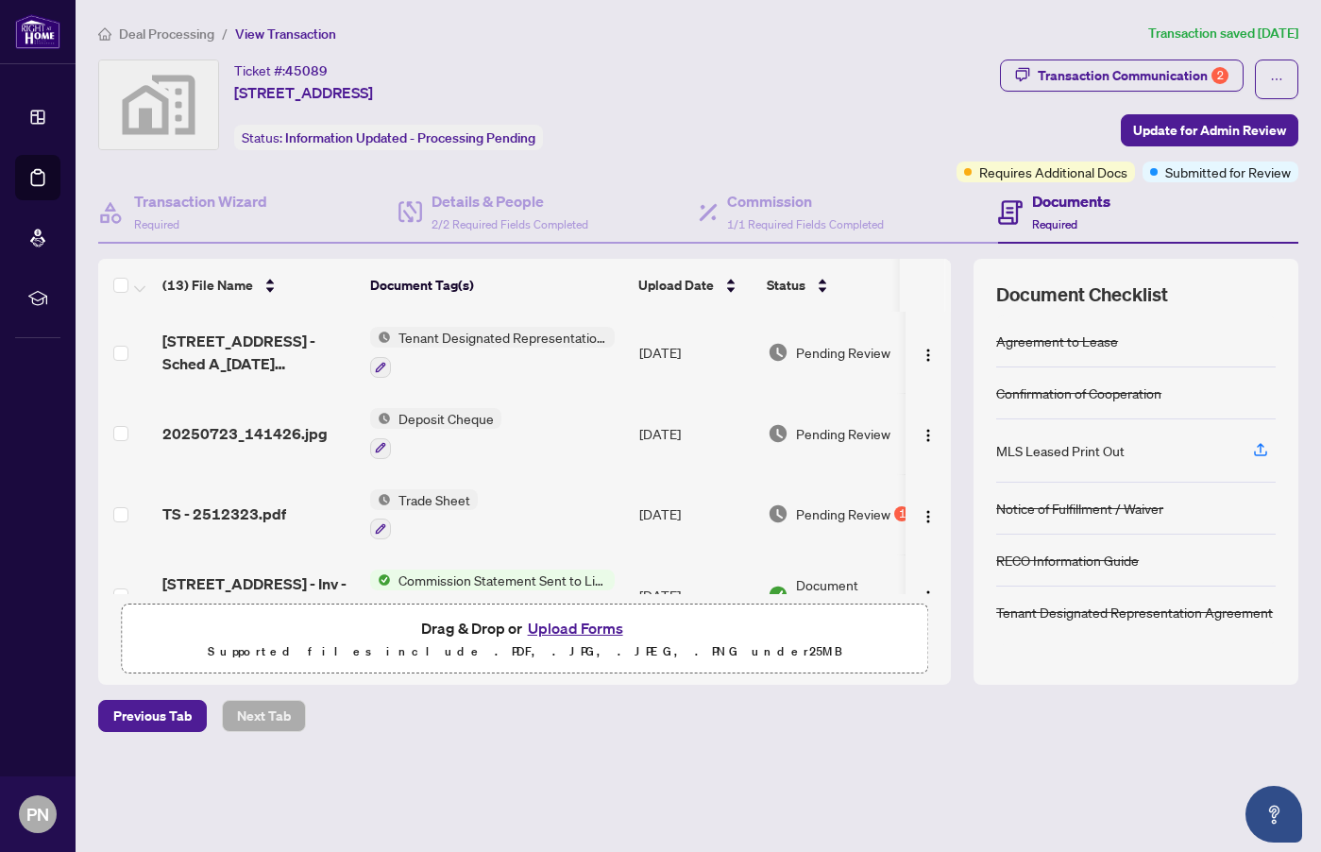
click at [1057, 77] on div "Transaction Communication 2" at bounding box center [1133, 75] width 191 height 30
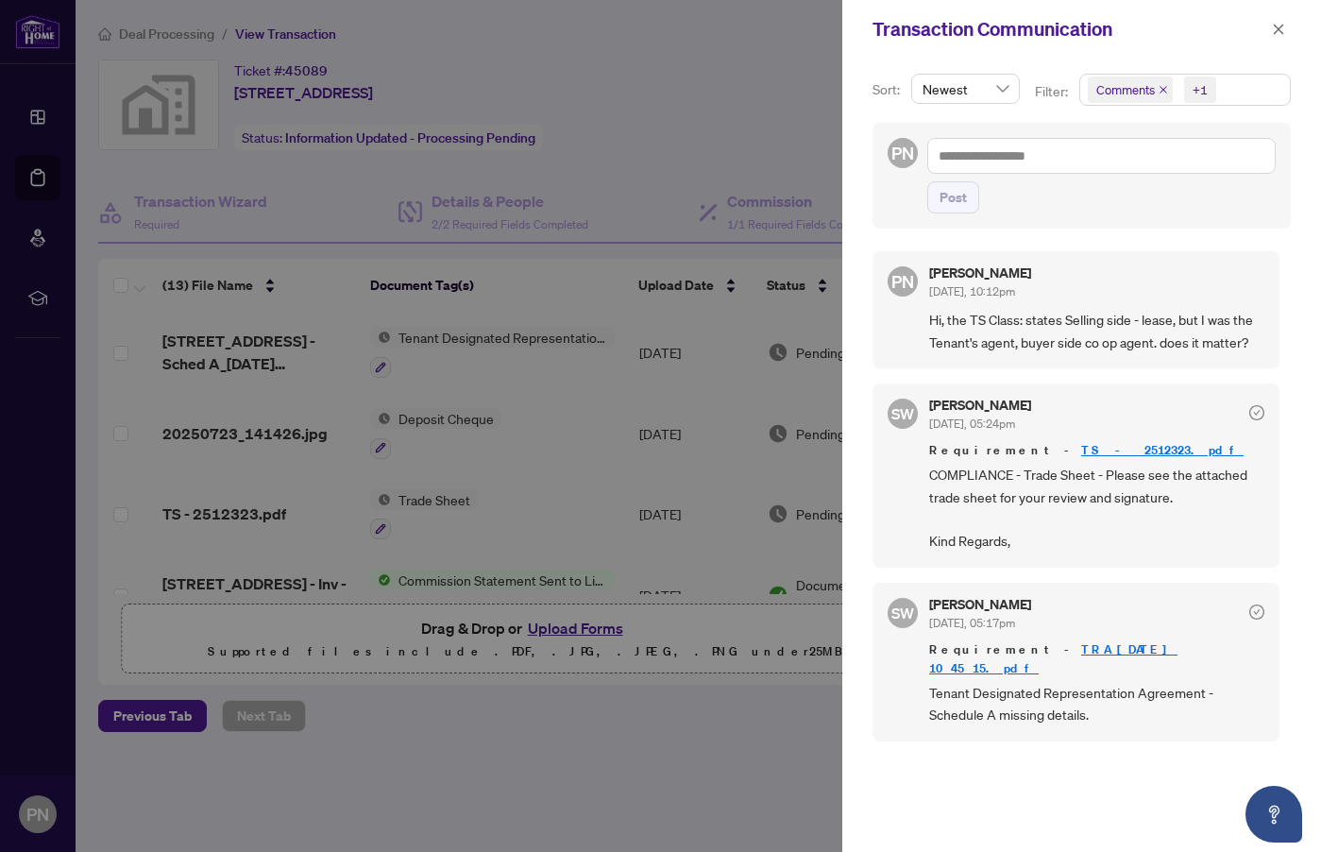
click at [1279, 34] on icon "close" at bounding box center [1278, 29] width 13 height 13
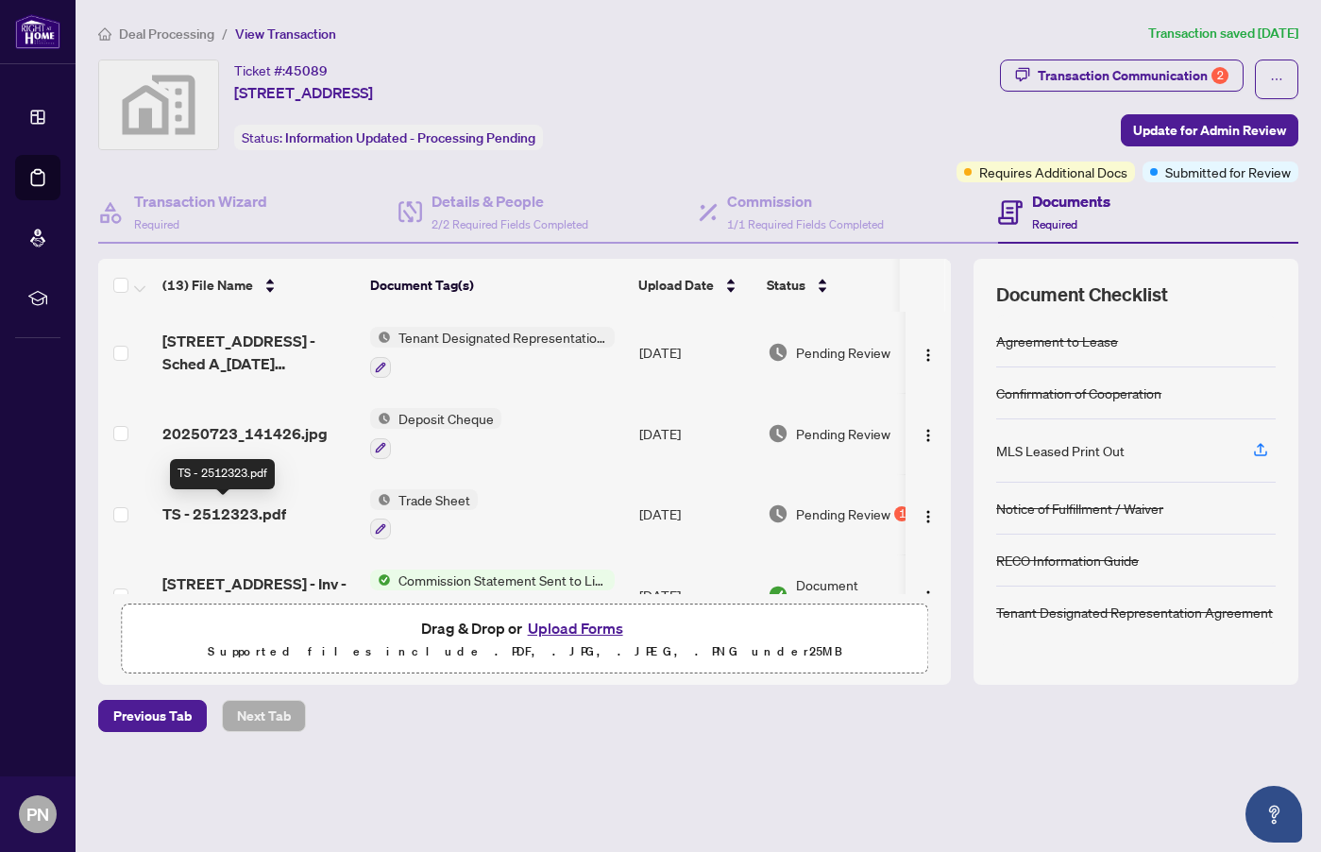
click at [227, 506] on span "TS - 2512323.pdf" at bounding box center [224, 513] width 124 height 23
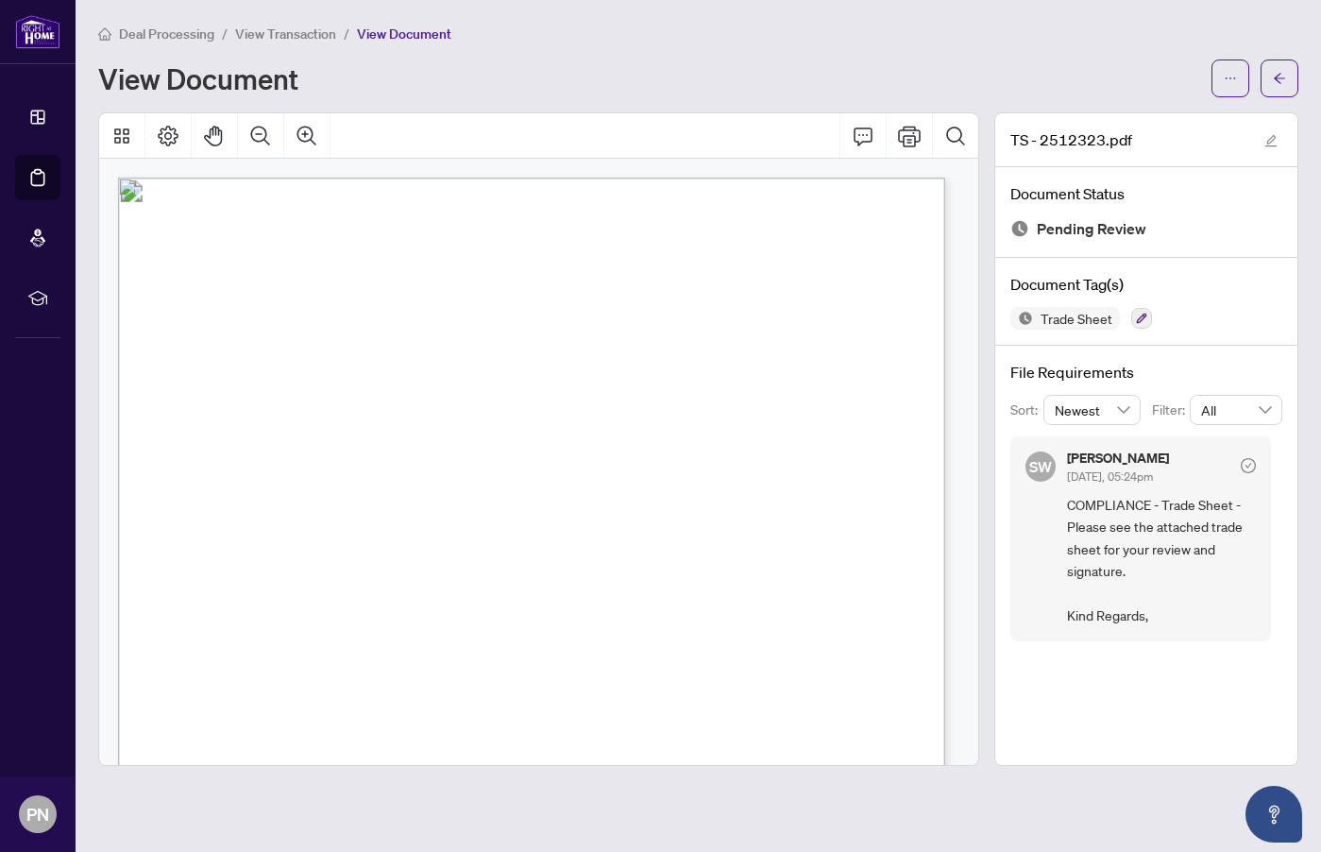
click at [1239, 77] on button "button" at bounding box center [1230, 78] width 38 height 38
click at [1127, 117] on span "Download" at bounding box center [1163, 119] width 144 height 21
click at [319, 38] on span "View Transaction" at bounding box center [285, 33] width 101 height 17
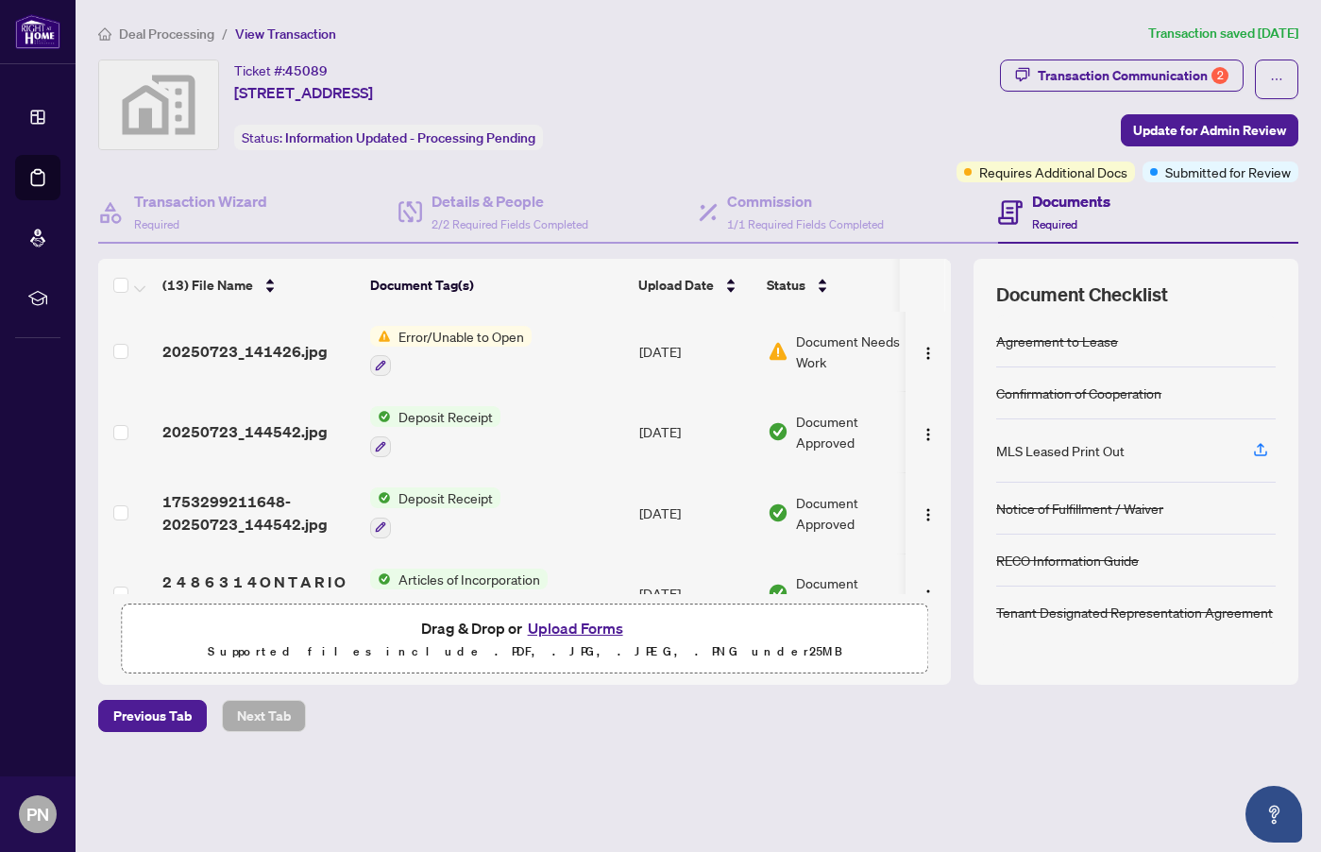
scroll to position [770, 0]
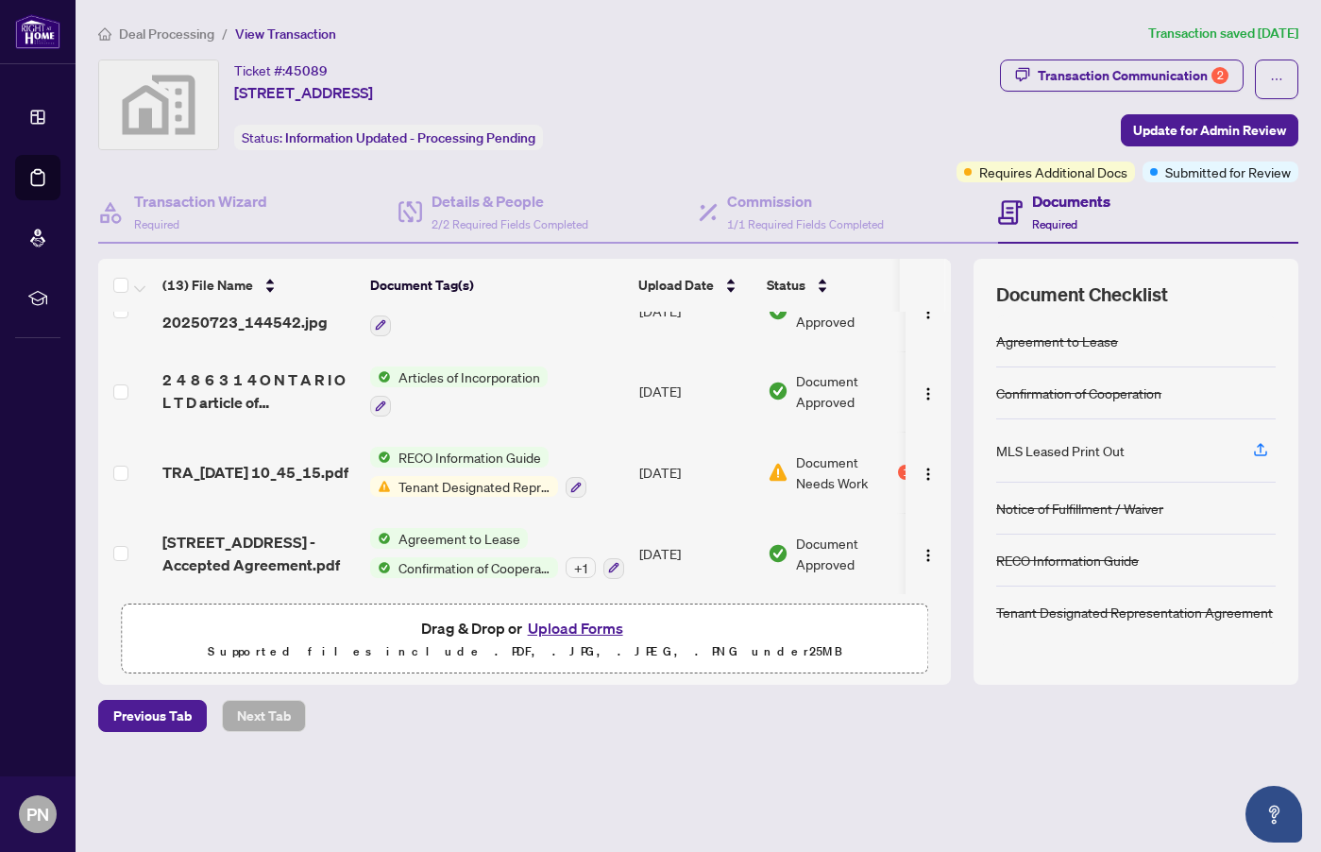
click at [583, 629] on button "Upload Forms" at bounding box center [575, 628] width 107 height 25
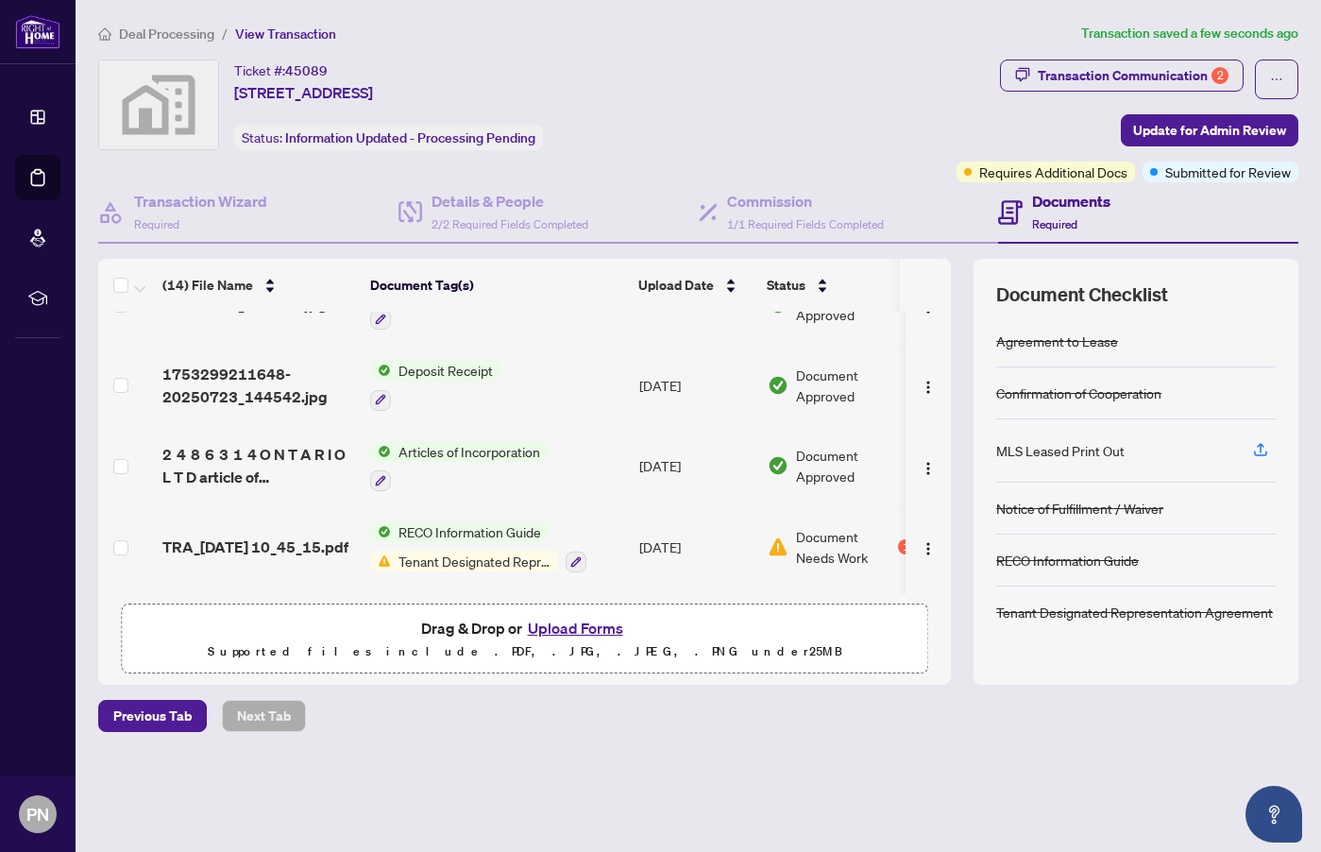
click at [948, 291] on th at bounding box center [948, 285] width 6 height 53
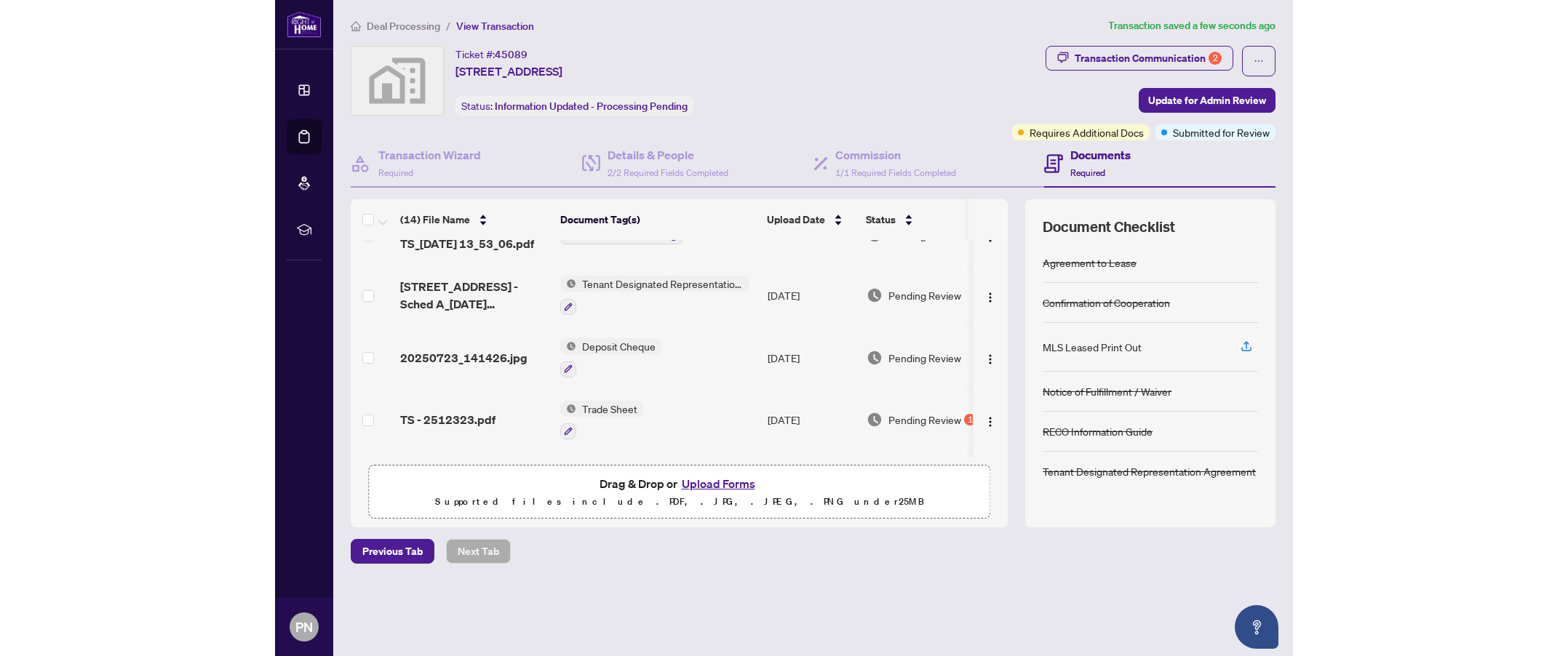
scroll to position [0, 0]
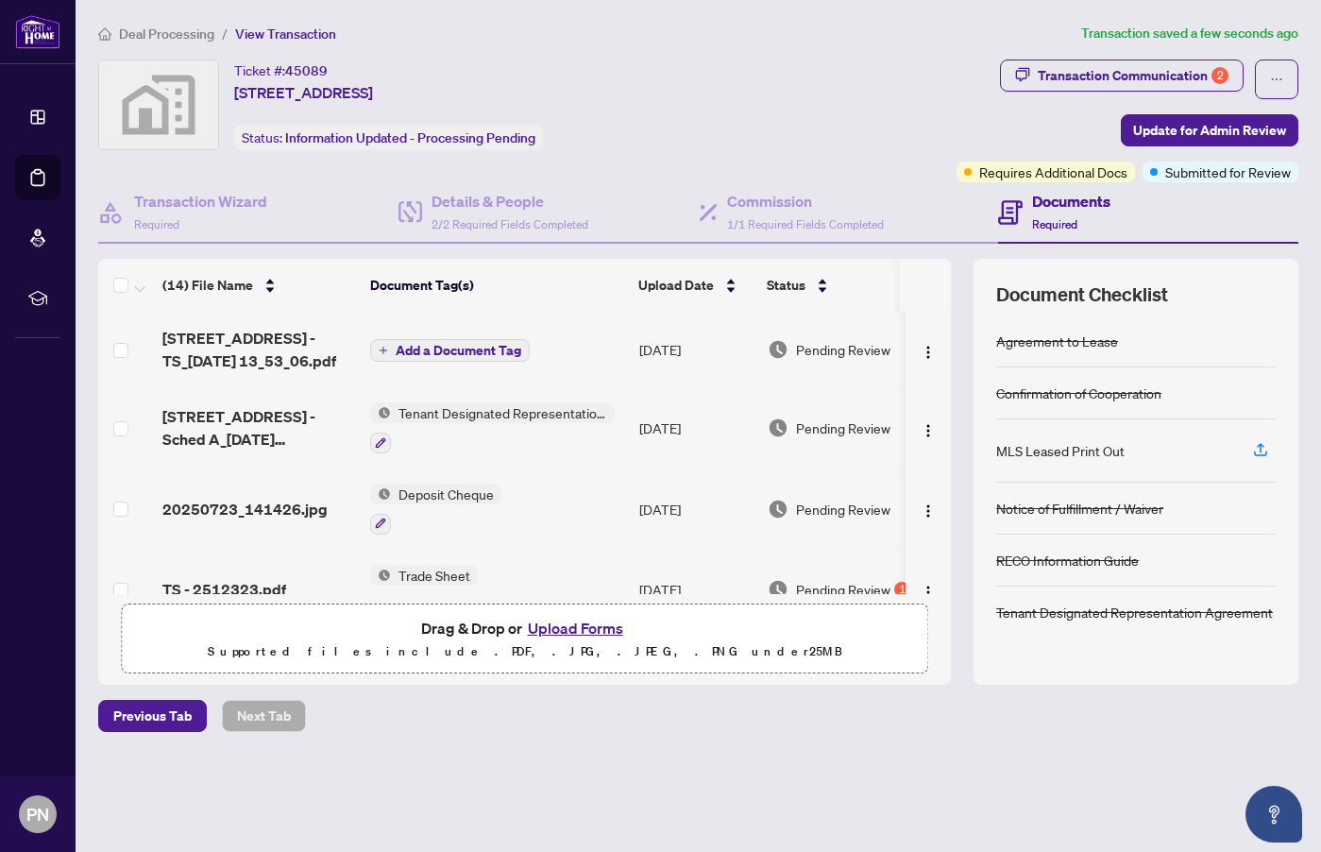
click at [476, 347] on span "Add a Document Tag" at bounding box center [459, 350] width 126 height 13
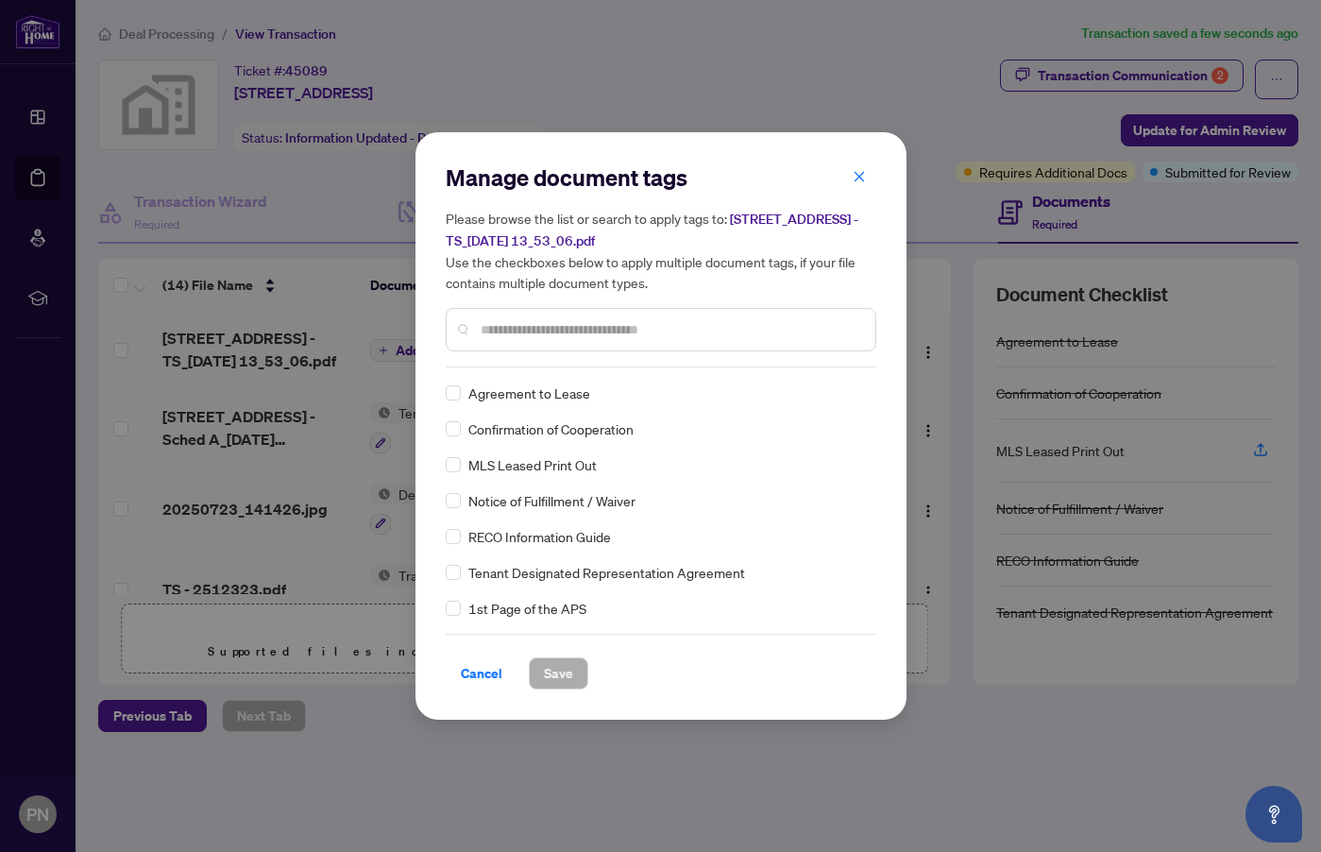
click at [580, 330] on input "text" at bounding box center [671, 329] width 380 height 21
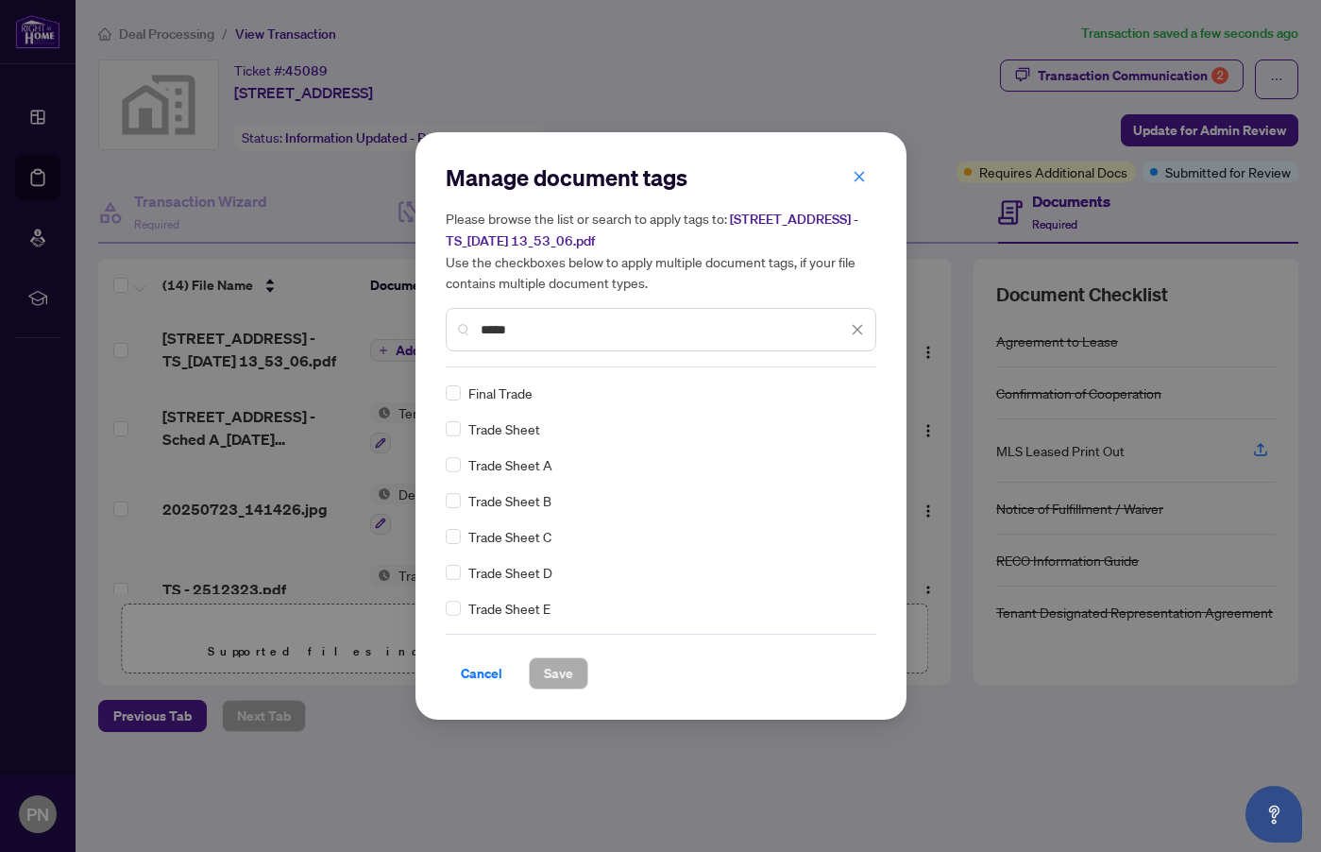
type input "*****"
click at [557, 675] on span "Save" at bounding box center [558, 673] width 29 height 30
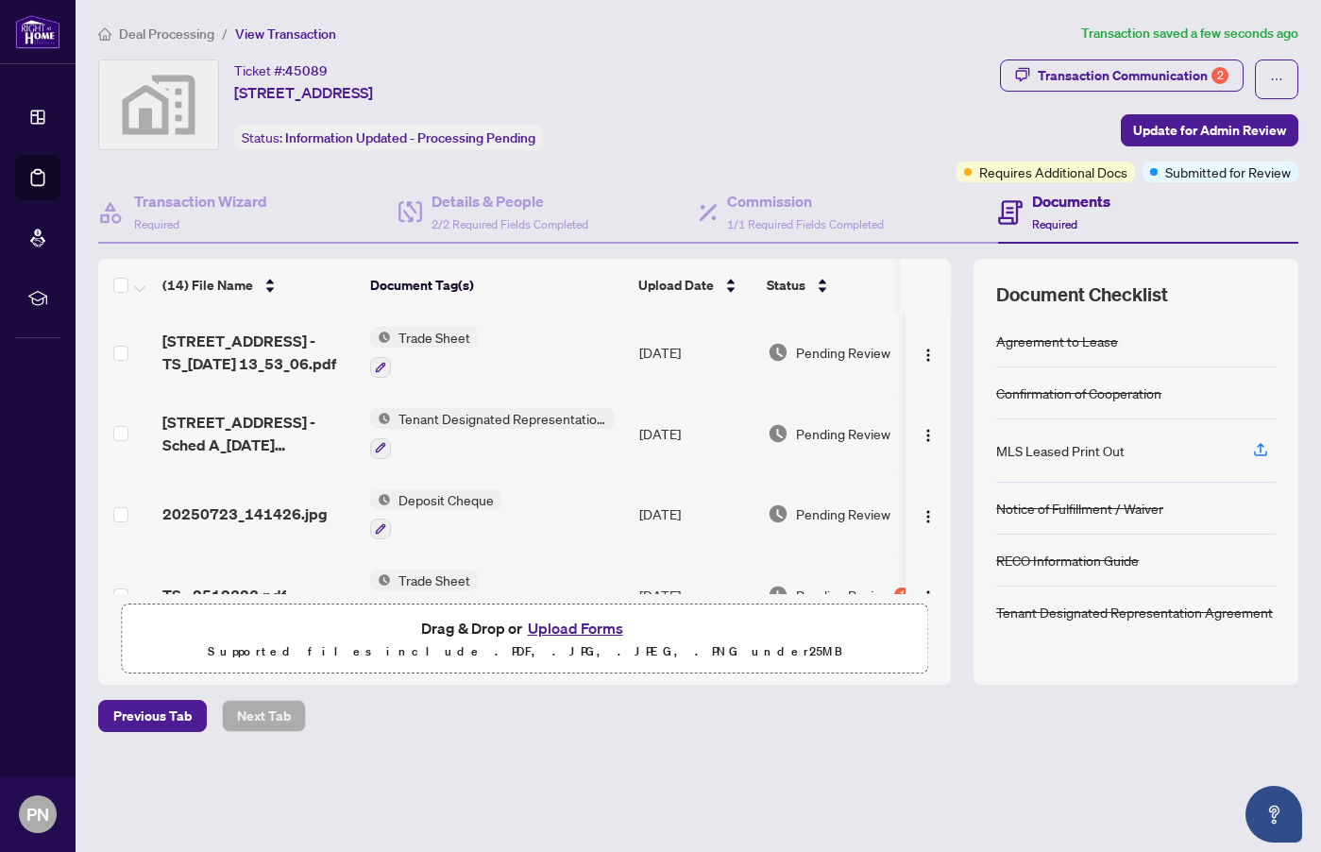
click at [1215, 132] on span "Update for Admin Review" at bounding box center [1209, 130] width 153 height 30
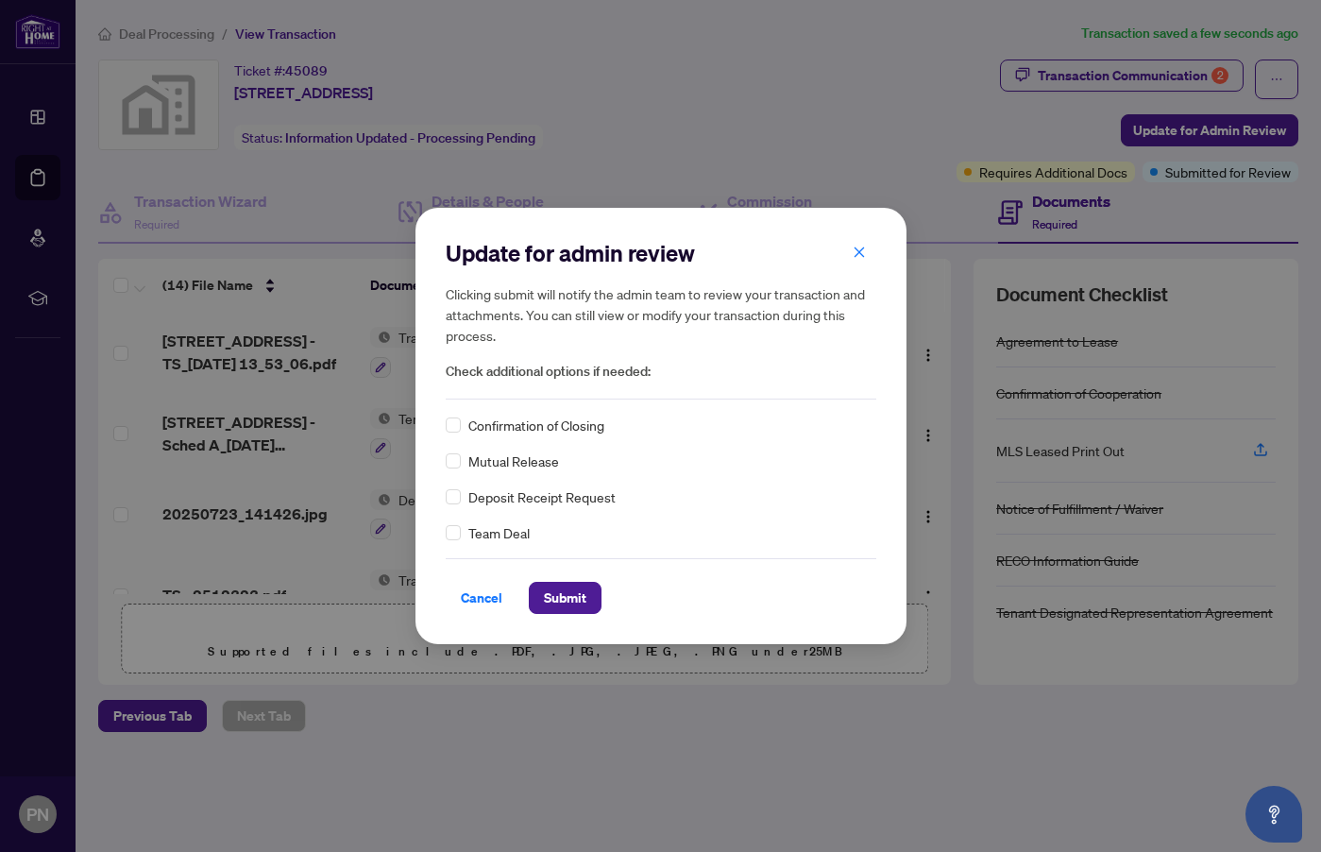
click at [567, 597] on span "Submit" at bounding box center [565, 598] width 42 height 30
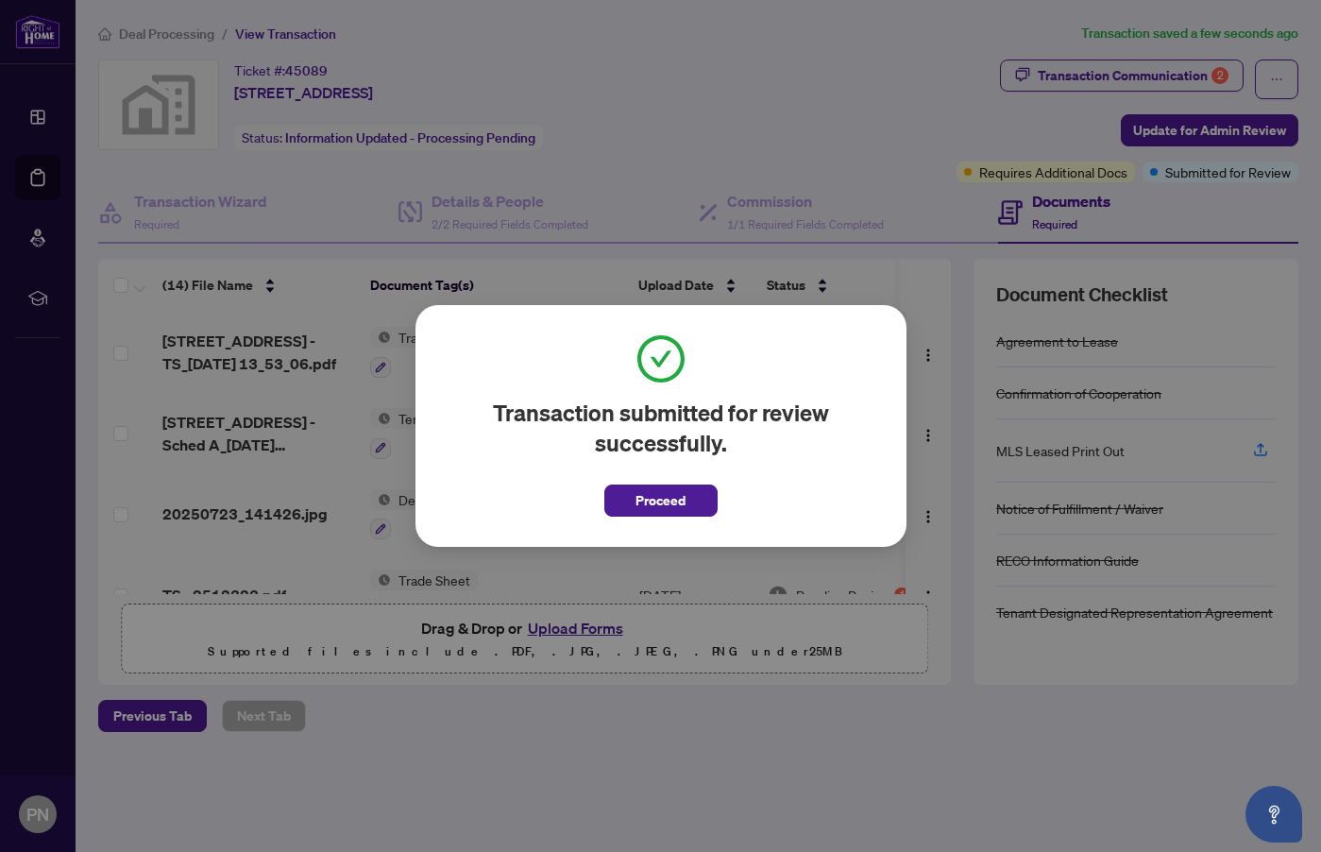
click at [661, 497] on span "Proceed" at bounding box center [660, 500] width 50 height 30
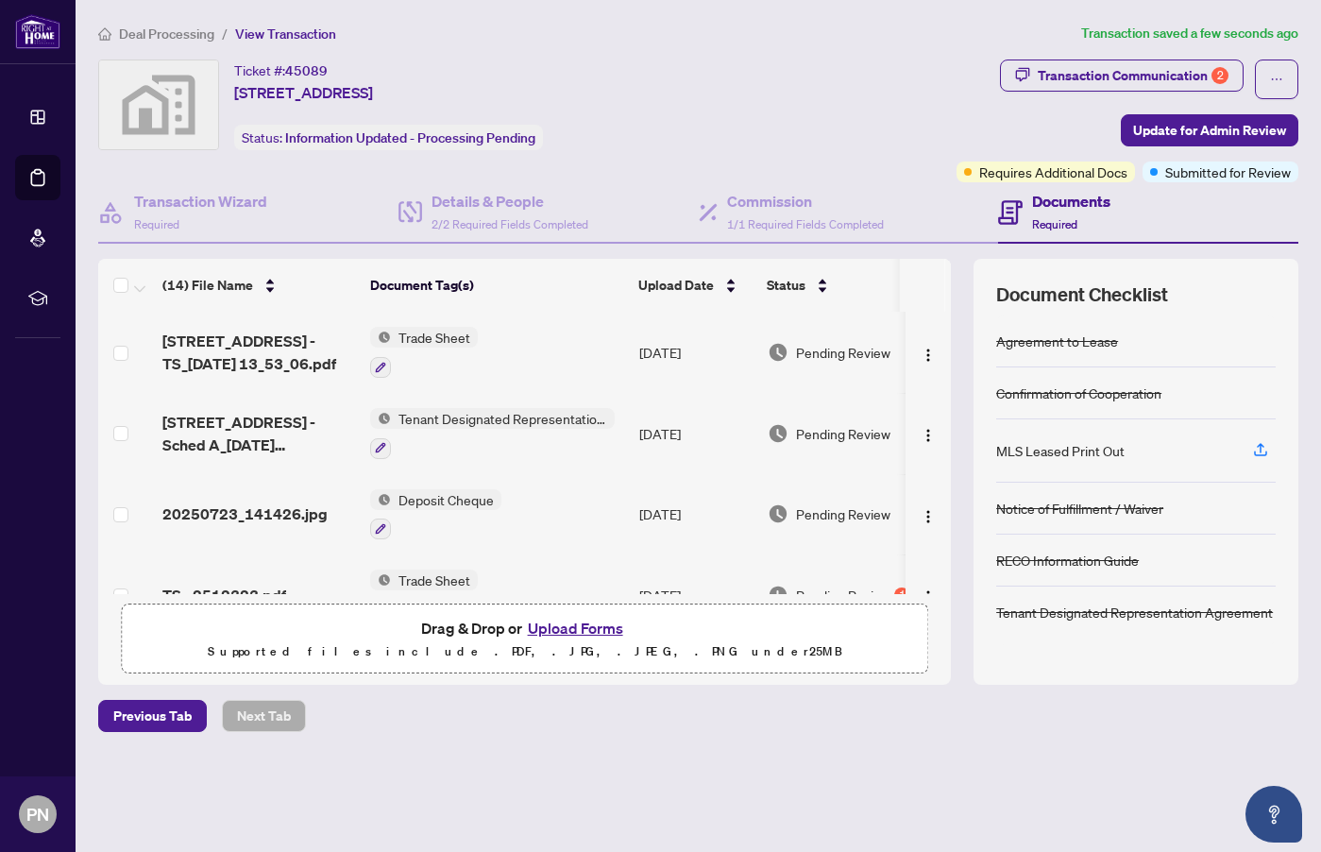
click at [164, 32] on span "Deal Processing" at bounding box center [166, 33] width 95 height 17
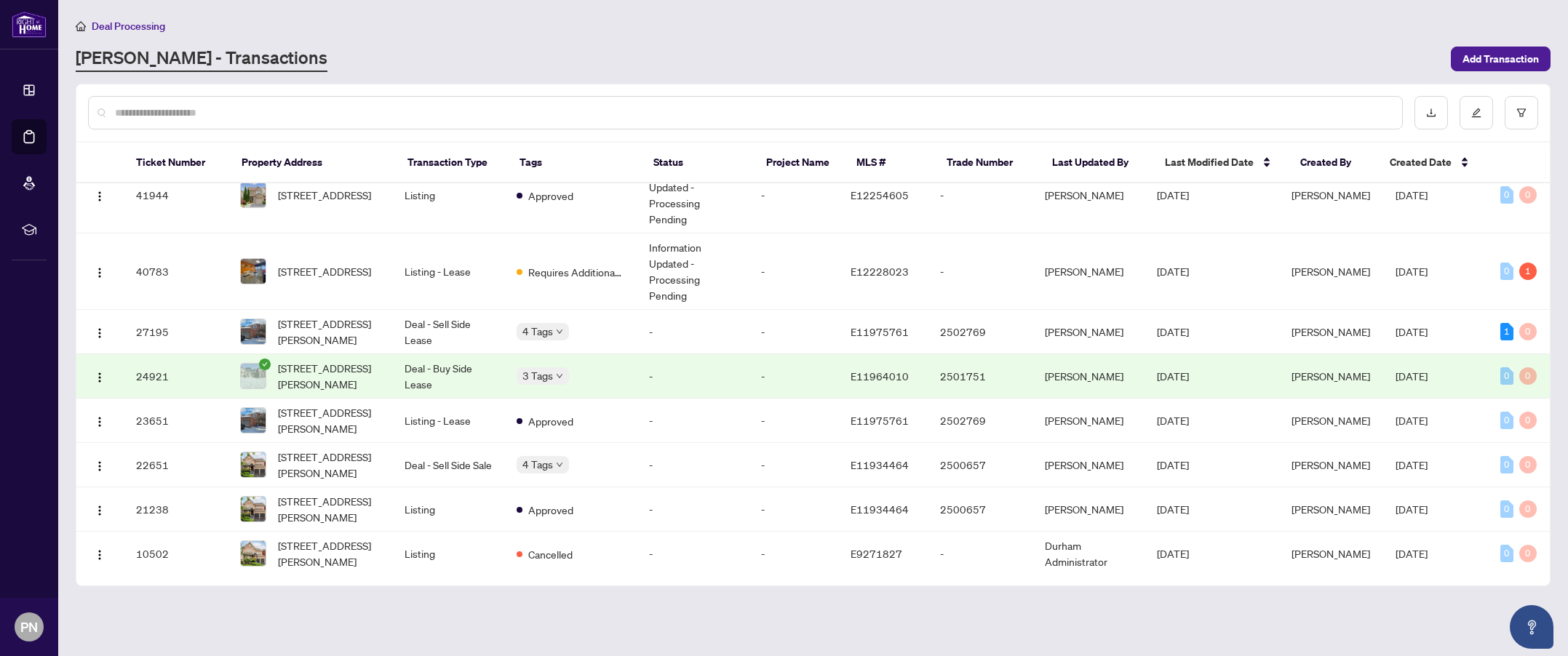
scroll to position [240, 0]
click at [98, 335] on img "button" at bounding box center [99, 332] width 12 height 12
click at [759, 62] on div "[PERSON_NAME] - Transactions" at bounding box center [758, 59] width 1366 height 26
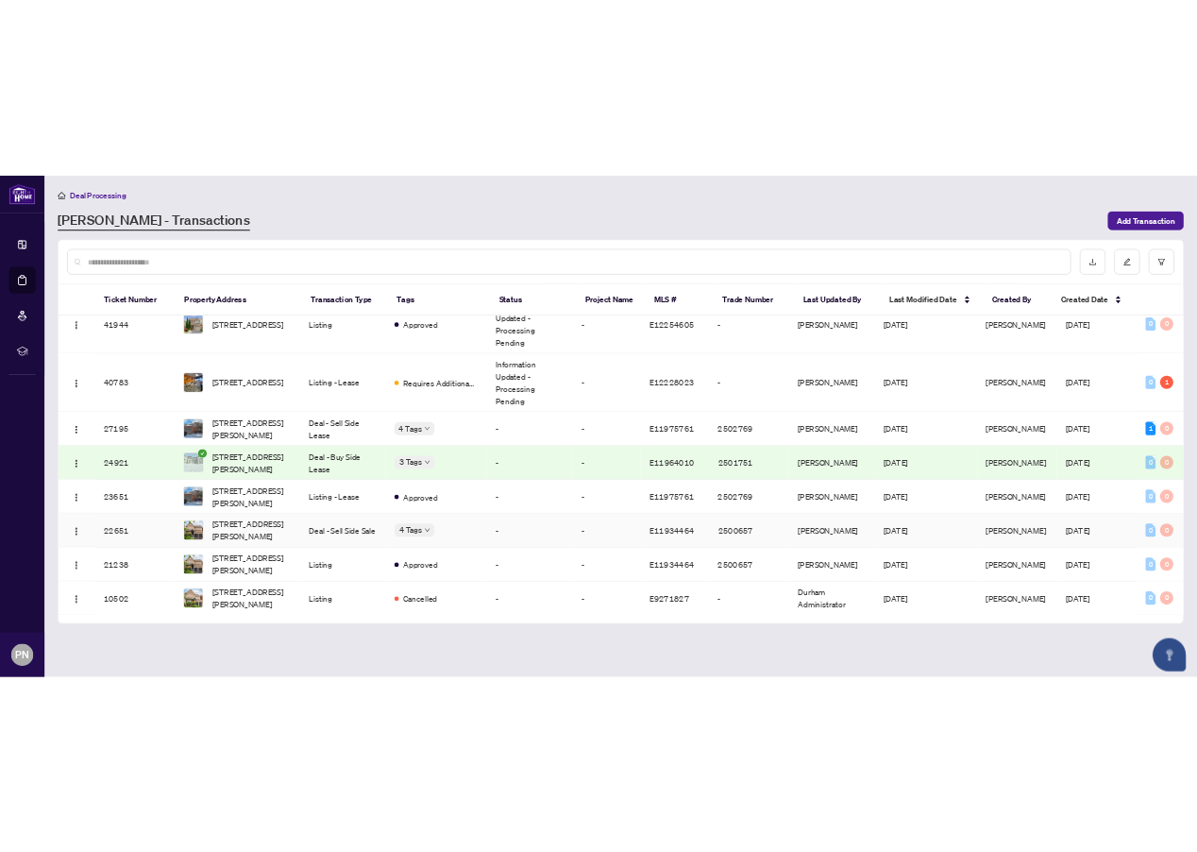
scroll to position [0, 0]
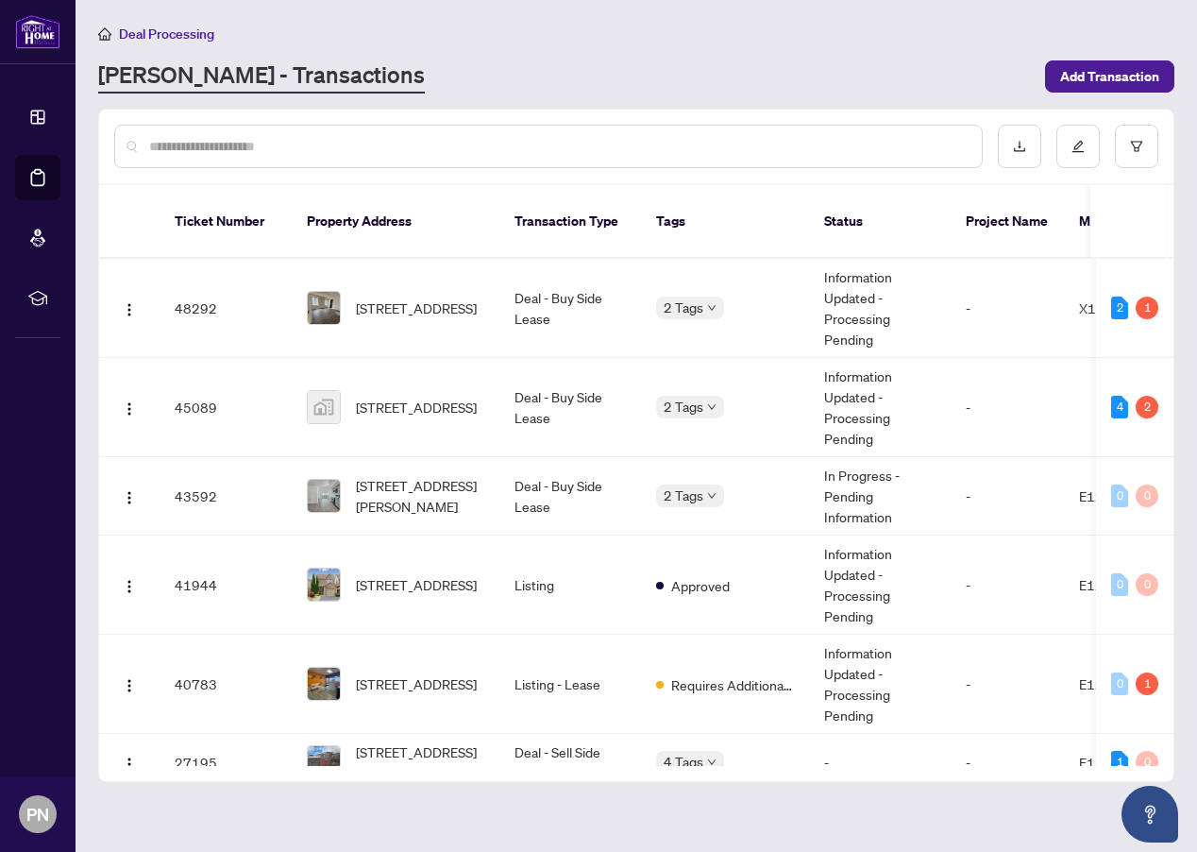
click at [148, 29] on span "Deal Processing" at bounding box center [166, 33] width 95 height 17
click at [637, 51] on div "Deal Processing [PERSON_NAME] - Transactions Add Transaction" at bounding box center [636, 58] width 1076 height 71
